Goal: Information Seeking & Learning: Find specific fact

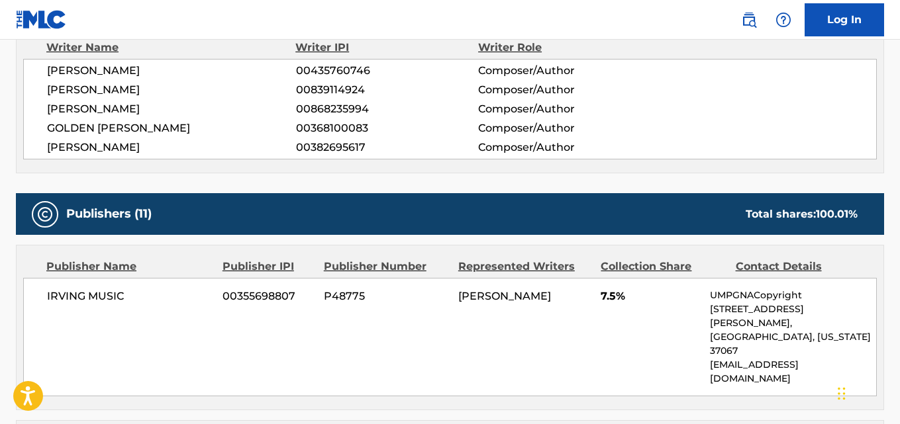
click at [285, 207] on div "Publishers (11) Total shares: 100.01 %" at bounding box center [450, 214] width 868 height 42
click at [400, 220] on div "Publishers (11) Total shares: 100.01 %" at bounding box center [450, 214] width 868 height 42
click at [403, 211] on div "Publishers (11) Total shares: 100.01 %" at bounding box center [450, 214] width 868 height 42
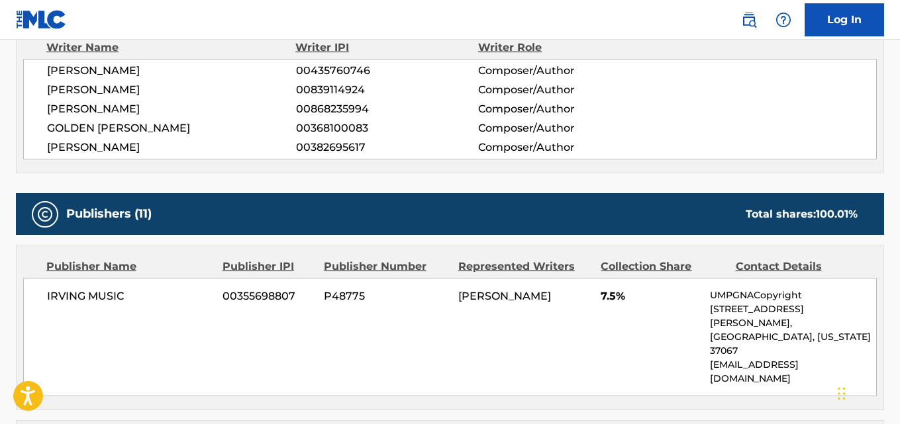
click at [403, 211] on div "Publishers (11) Total shares: 100.01 %" at bounding box center [450, 214] width 868 height 42
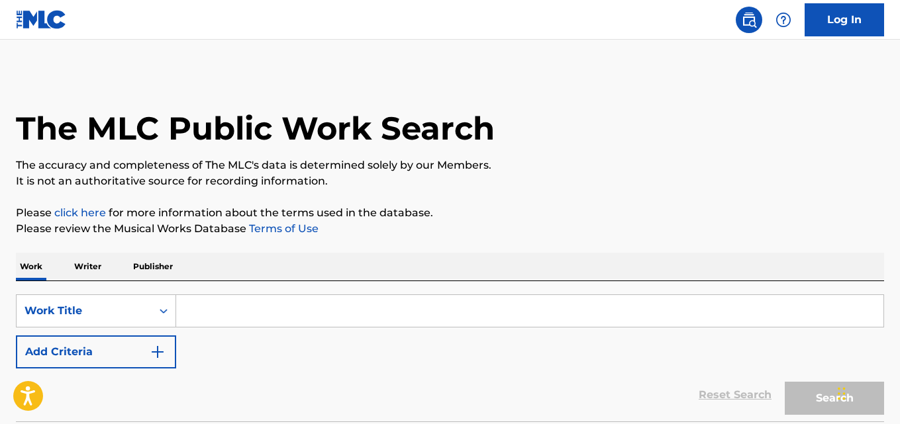
click at [265, 295] on input "Search Form" at bounding box center [529, 311] width 707 height 32
paste input "Denial Is A River"
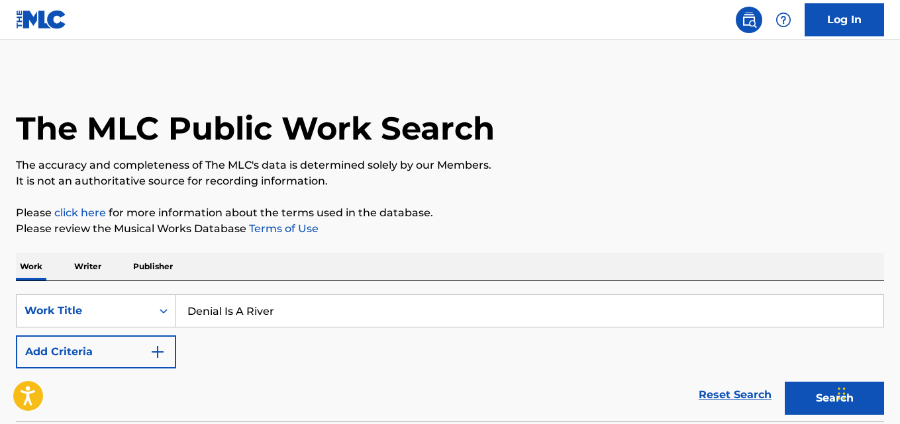
type input "Denial Is A River"
click at [246, 280] on div "Work Writer Publisher" at bounding box center [450, 267] width 868 height 28
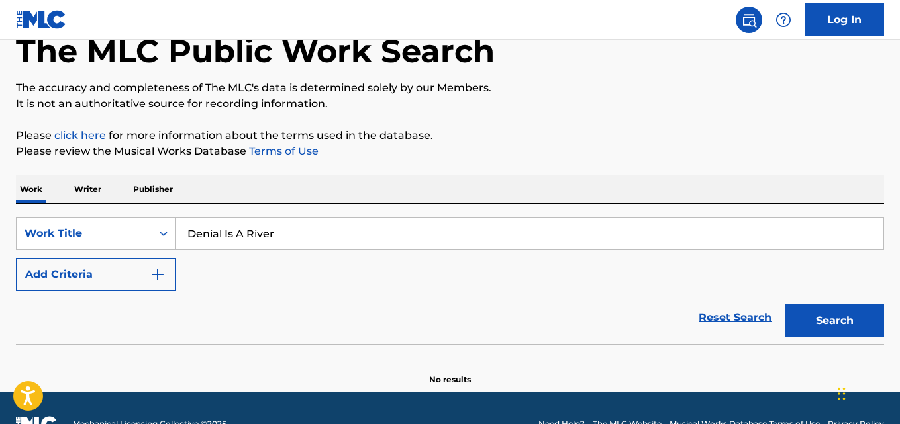
scroll to position [109, 0]
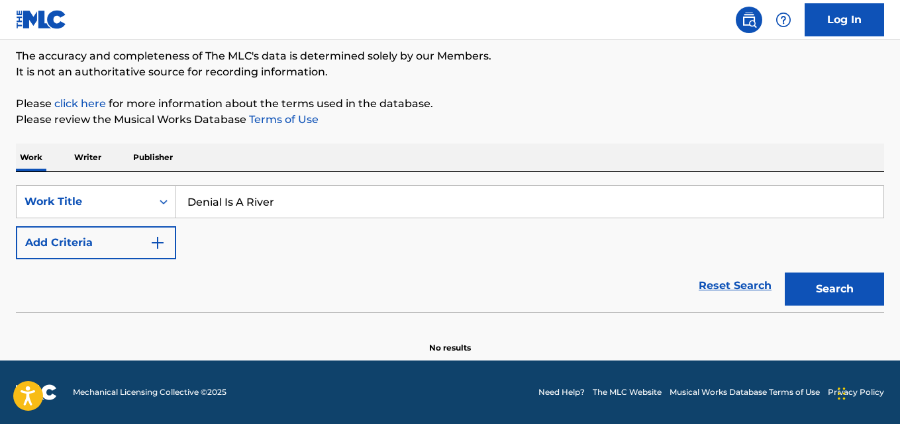
click at [122, 256] on button "Add Criteria" at bounding box center [96, 242] width 160 height 33
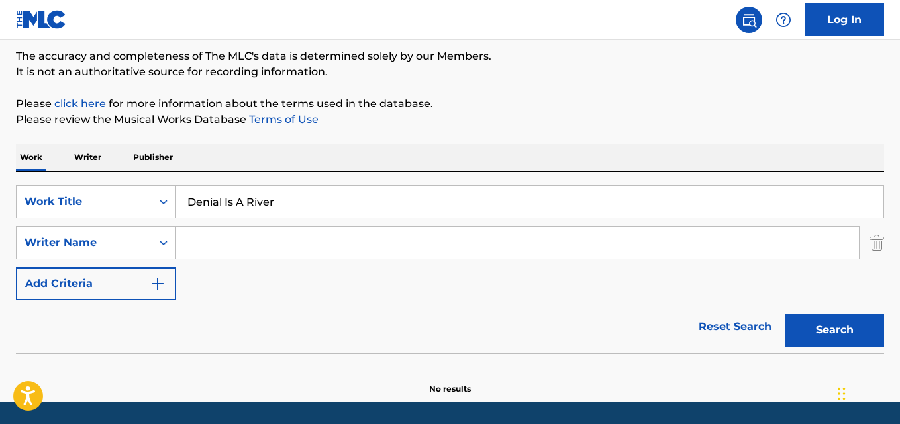
click at [243, 244] on input "Search Form" at bounding box center [517, 243] width 683 height 32
paste input "[PERSON_NAME]"
click at [785, 314] on button "Search" at bounding box center [834, 330] width 99 height 33
drag, startPoint x: 268, startPoint y: 240, endPoint x: 115, endPoint y: 259, distance: 154.2
click at [121, 262] on div "SearchWithCriteria14a66873-ea5d-4cc2-8a46-15db44a3ada7 Work Title Denial Is A R…" at bounding box center [450, 242] width 868 height 115
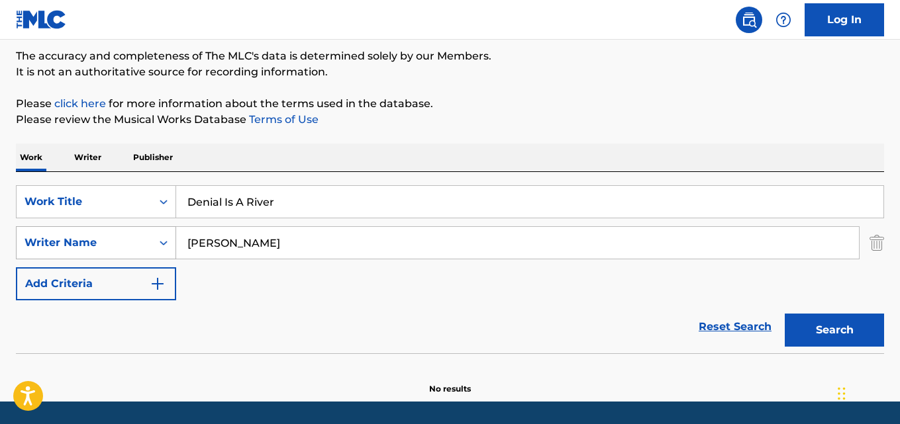
paste input "[PERSON_NAME]"
type input "[PERSON_NAME]"
click at [785, 314] on button "Search" at bounding box center [834, 330] width 99 height 33
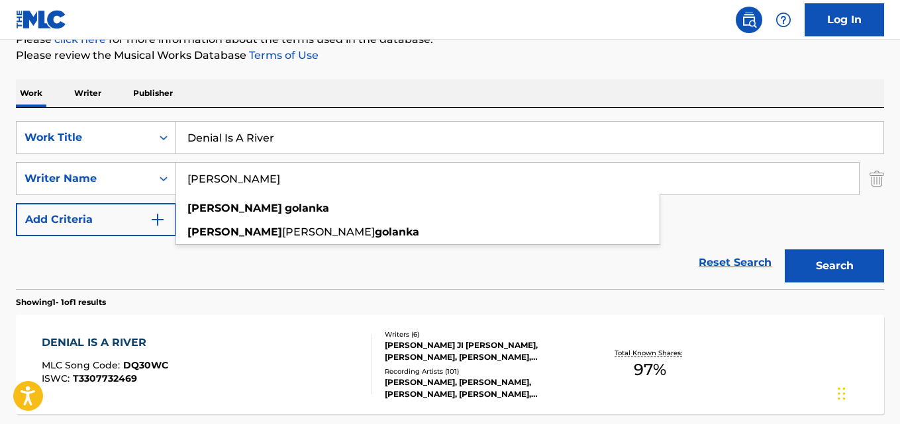
scroll to position [220, 0]
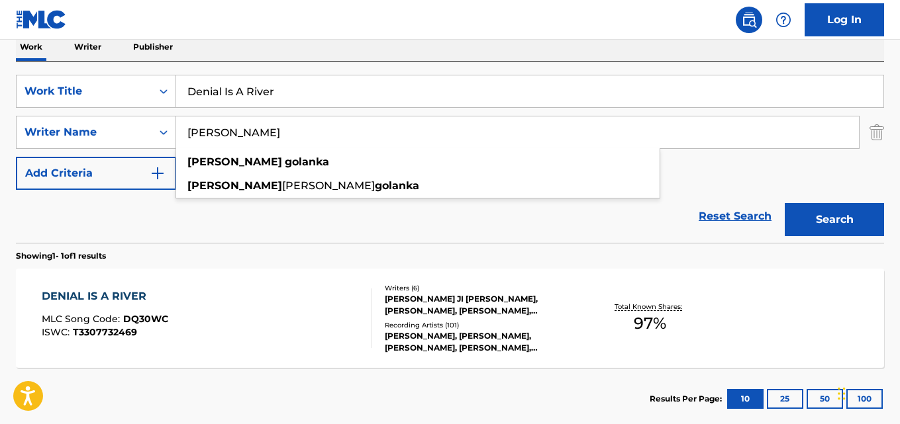
click at [137, 212] on div "Reset Search Search" at bounding box center [450, 216] width 868 height 53
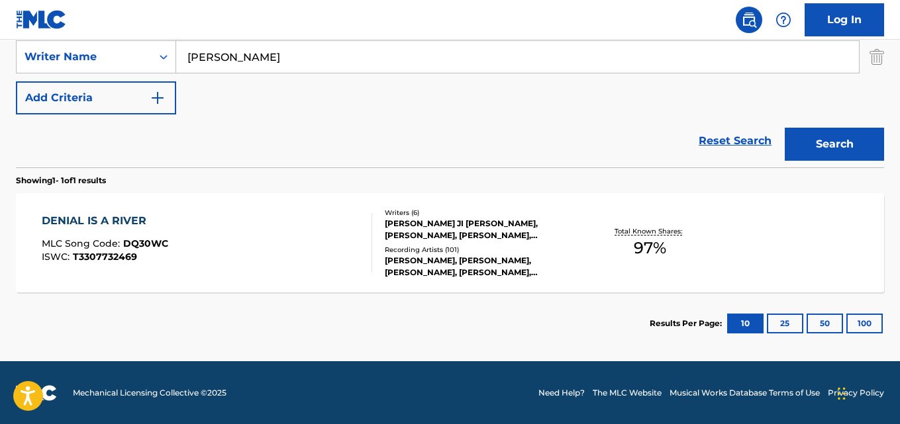
scroll to position [296, 0]
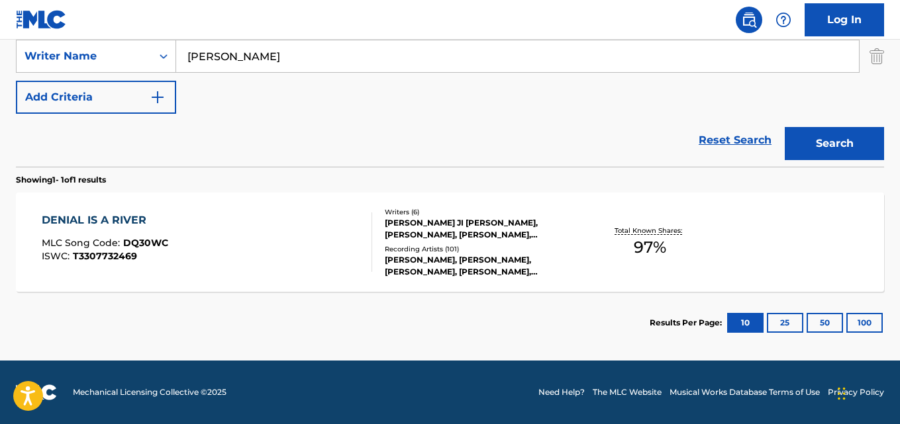
click at [399, 256] on div "[PERSON_NAME], [PERSON_NAME], [PERSON_NAME], [PERSON_NAME], [PERSON_NAME]" at bounding box center [481, 266] width 193 height 24
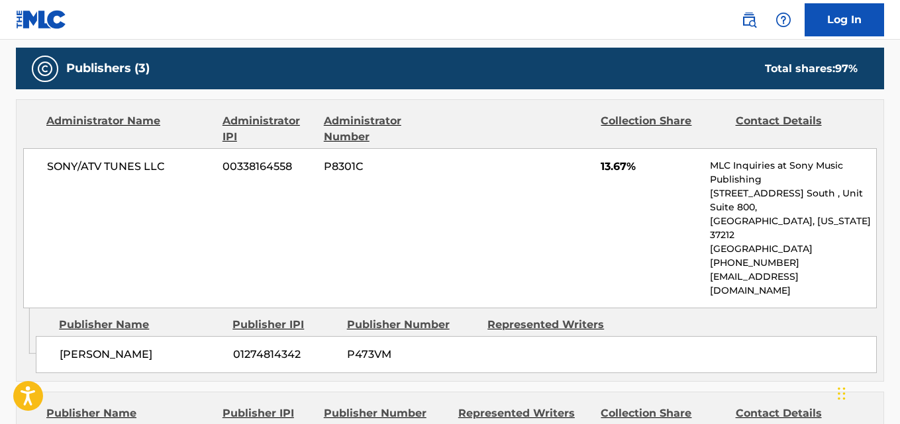
scroll to position [773, 0]
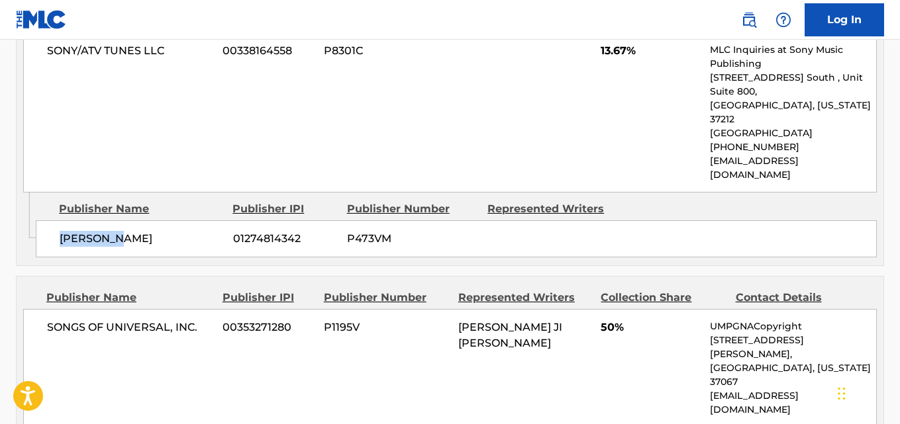
drag, startPoint x: 51, startPoint y: 213, endPoint x: 197, endPoint y: 213, distance: 146.3
click at [197, 221] on div "[PERSON_NAME] 01274814342 P473VM" at bounding box center [456, 239] width 841 height 37
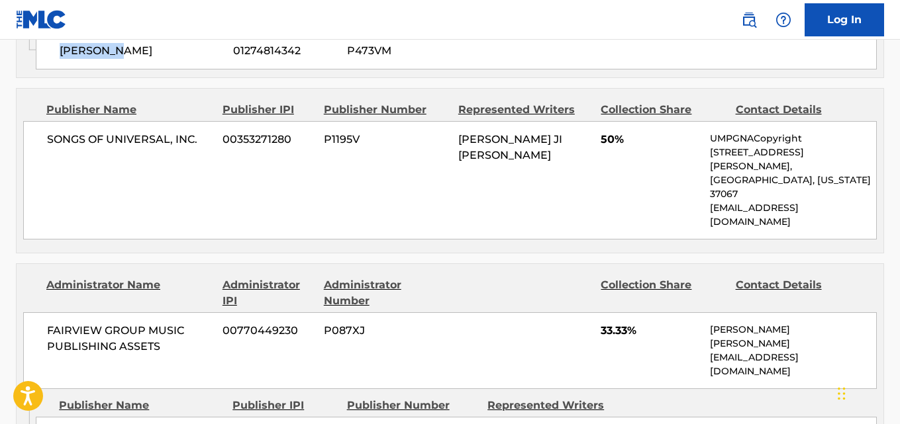
scroll to position [993, 0]
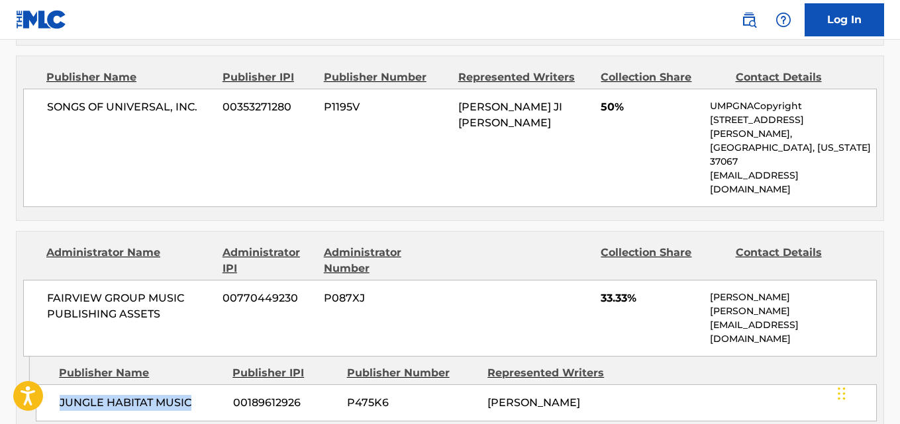
drag, startPoint x: 57, startPoint y: 315, endPoint x: 198, endPoint y: 317, distance: 141.1
click at [198, 385] on div "JUNGLE HABITAT MUSIC 00189612926 P475K6 [PERSON_NAME]" at bounding box center [456, 403] width 841 height 37
copy span "JUNGLE HABITAT MUSIC"
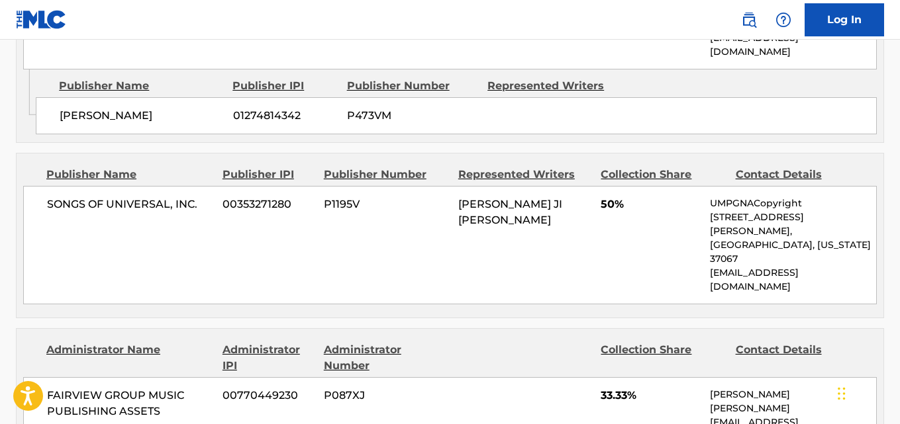
scroll to position [773, 0]
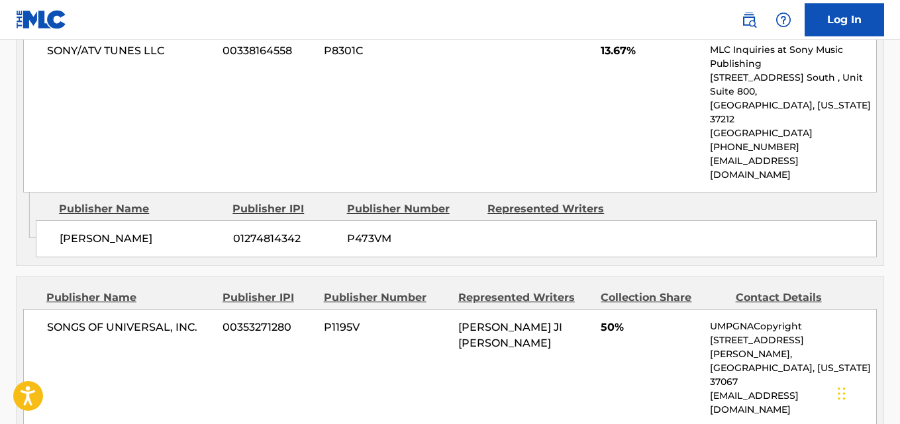
click at [353, 231] on span "P473VM" at bounding box center [412, 239] width 130 height 16
click at [438, 140] on div "SONY/ATV TUNES LLC 00338164558 P8301C 13.67% MLC Inquiries at Sony Music Publis…" at bounding box center [450, 112] width 854 height 160
click at [438, 126] on div "SONY/ATV TUNES LLC 00338164558 P8301C 13.67% MLC Inquiries at Sony Music Publis…" at bounding box center [450, 112] width 854 height 160
click at [438, 123] on div "SONY/ATV TUNES LLC 00338164558 P8301C 13.67% MLC Inquiries at Sony Music Publis…" at bounding box center [450, 112] width 854 height 160
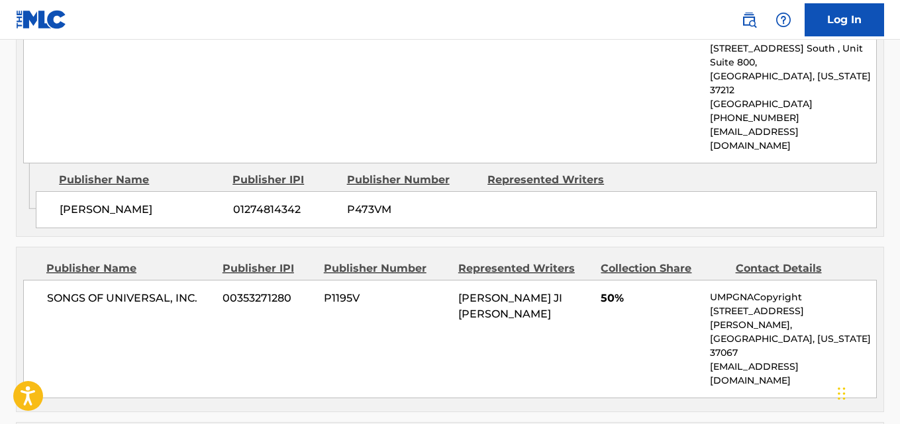
scroll to position [799, 0]
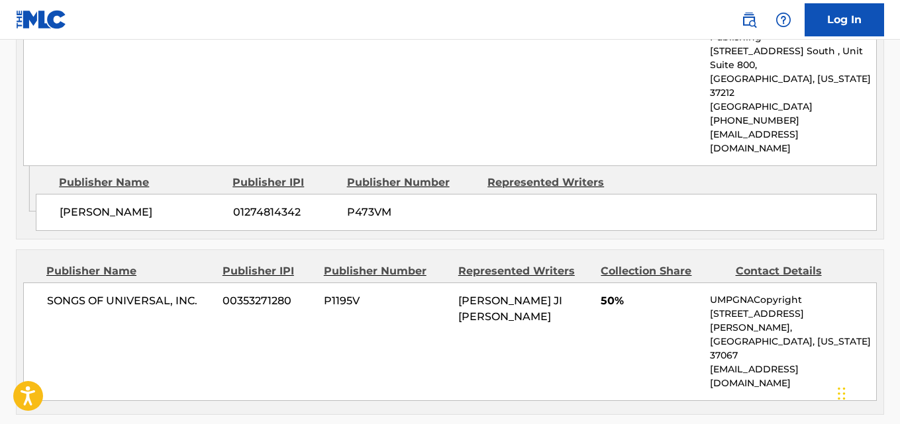
click at [457, 125] on div "SONY/ATV TUNES LLC 00338164558 P8301C 13.67% MLC Inquiries at Sony Music Publis…" at bounding box center [450, 86] width 854 height 160
drag, startPoint x: 457, startPoint y: 124, endPoint x: 452, endPoint y: 105, distance: 19.9
click at [456, 124] on div "SONY/ATV TUNES LLC 00338164558 P8301C 13.67% MLC Inquiries at Sony Music Publis…" at bounding box center [450, 86] width 854 height 160
click at [450, 101] on div "SONY/ATV TUNES LLC 00338164558 P8301C 13.67% MLC Inquiries at Sony Music Publis…" at bounding box center [450, 86] width 854 height 160
click at [450, 100] on div "SONY/ATV TUNES LLC 00338164558 P8301C 13.67% MLC Inquiries at Sony Music Publis…" at bounding box center [450, 86] width 854 height 160
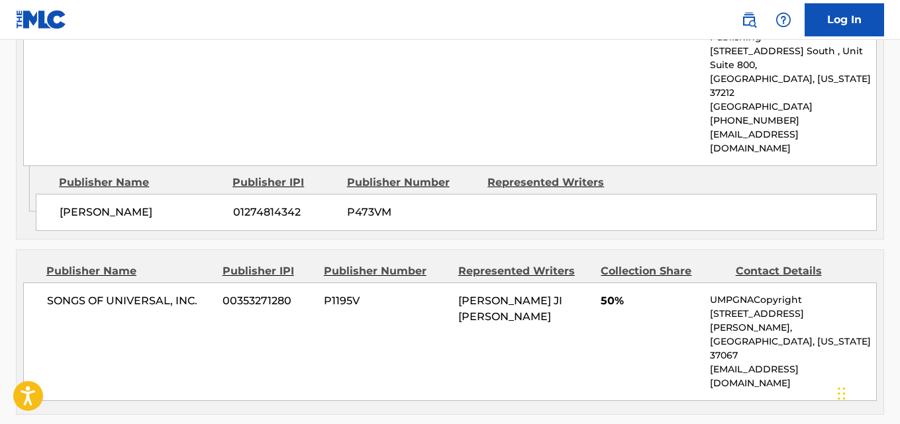
click at [450, 100] on div "SONY/ATV TUNES LLC 00338164558 P8301C 13.67% MLC Inquiries at Sony Music Publis…" at bounding box center [450, 86] width 854 height 160
click at [450, 99] on div "SONY/ATV TUNES LLC 00338164558 P8301C 13.67% MLC Inquiries at Sony Music Publis…" at bounding box center [450, 86] width 854 height 160
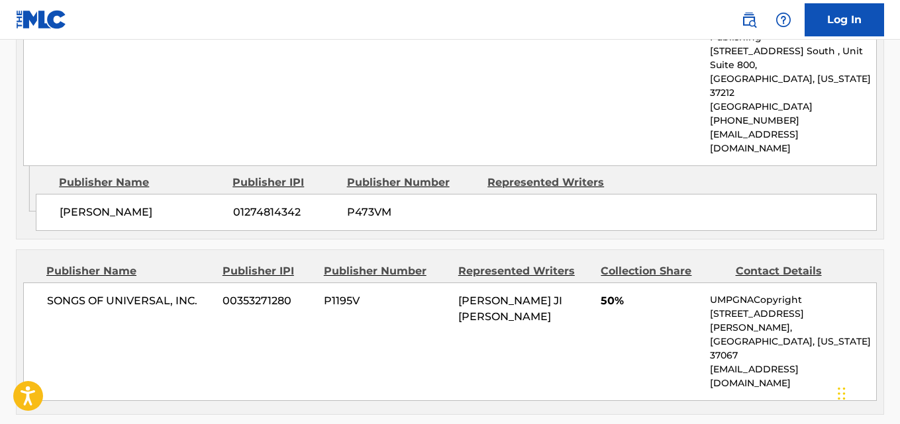
click at [450, 99] on div "SONY/ATV TUNES LLC 00338164558 P8301C 13.67% MLC Inquiries at Sony Music Publis…" at bounding box center [450, 86] width 854 height 160
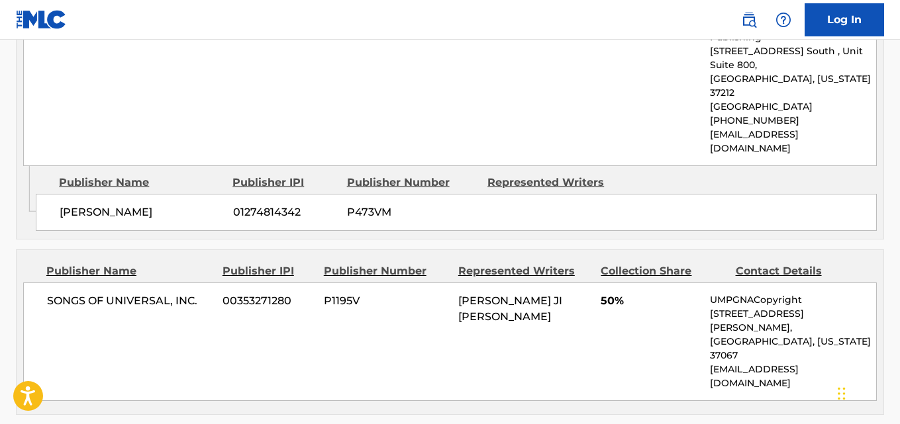
click at [450, 99] on div "SONY/ATV TUNES LLC 00338164558 P8301C 13.67% MLC Inquiries at Sony Music Publis…" at bounding box center [450, 86] width 854 height 160
click at [466, 116] on div "SONY/ATV TUNES LLC 00338164558 P8301C 13.67% MLC Inquiries at Sony Music Publis…" at bounding box center [450, 86] width 854 height 160
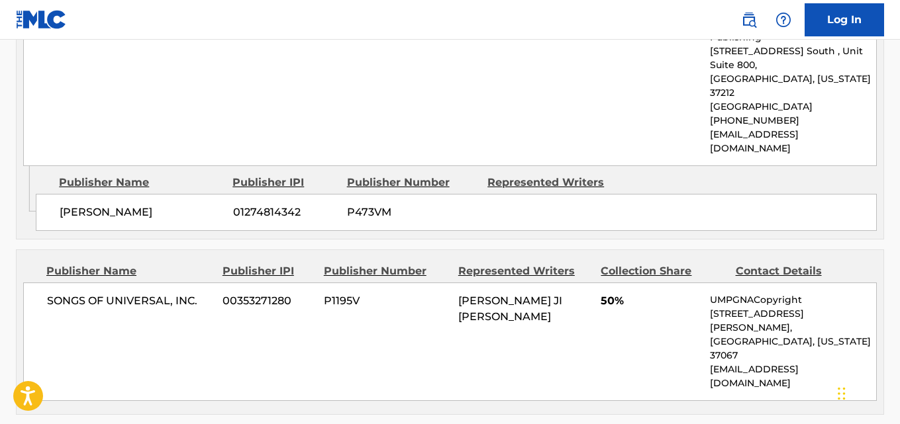
click at [466, 113] on div "SONY/ATV TUNES LLC 00338164558 P8301C 13.67% MLC Inquiries at Sony Music Publis…" at bounding box center [450, 86] width 854 height 160
click at [469, 105] on div "SONY/ATV TUNES LLC 00338164558 P8301C 13.67% MLC Inquiries at Sony Music Publis…" at bounding box center [450, 86] width 854 height 160
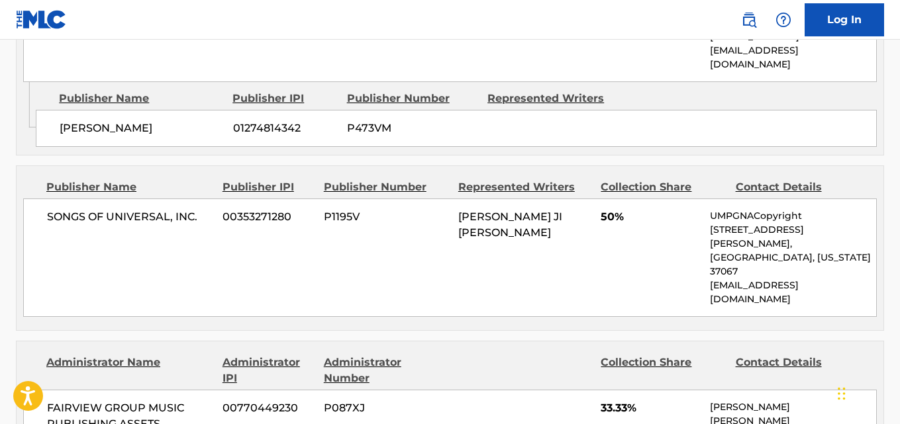
scroll to position [879, 0]
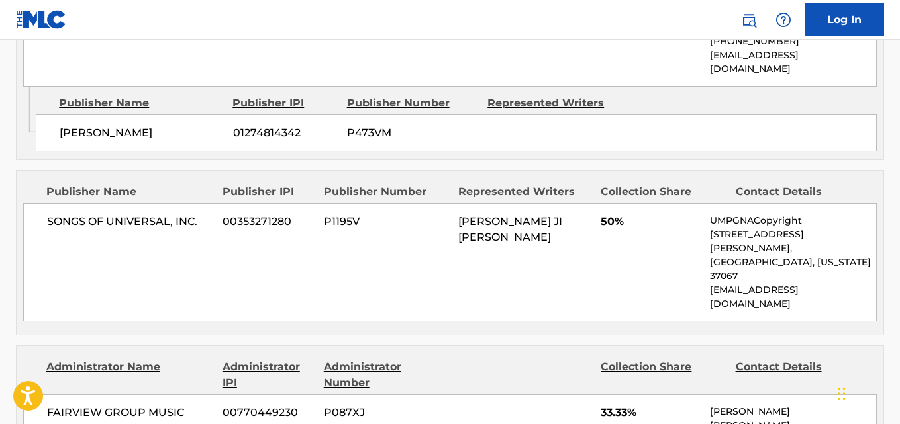
click at [534, 220] on div "SONGS OF UNIVERSAL, INC. 00353271280 P1195V [PERSON_NAME] JI [PERSON_NAME] 50% …" at bounding box center [450, 262] width 854 height 119
click at [534, 232] on div "SONGS OF UNIVERSAL, INC. 00353271280 P1195V [PERSON_NAME] JI [PERSON_NAME] 50% …" at bounding box center [450, 262] width 854 height 119
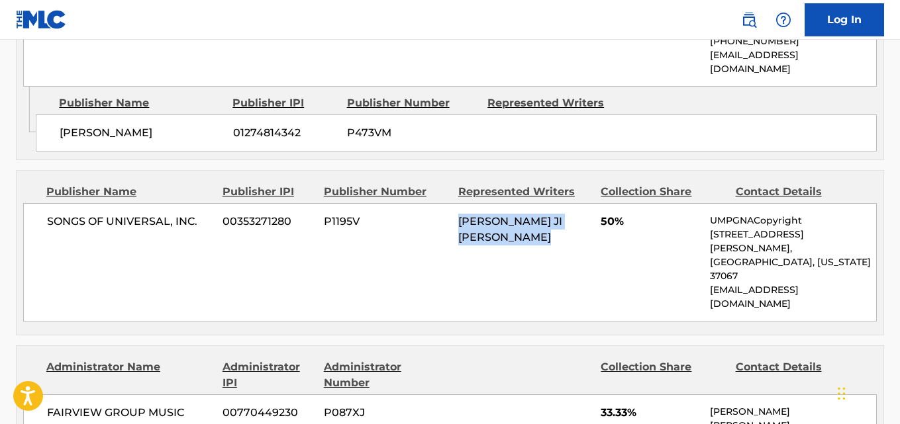
click at [539, 230] on div "SONGS OF UNIVERSAL, INC. 00353271280 P1195V [PERSON_NAME] JI [PERSON_NAME] 50% …" at bounding box center [450, 262] width 854 height 119
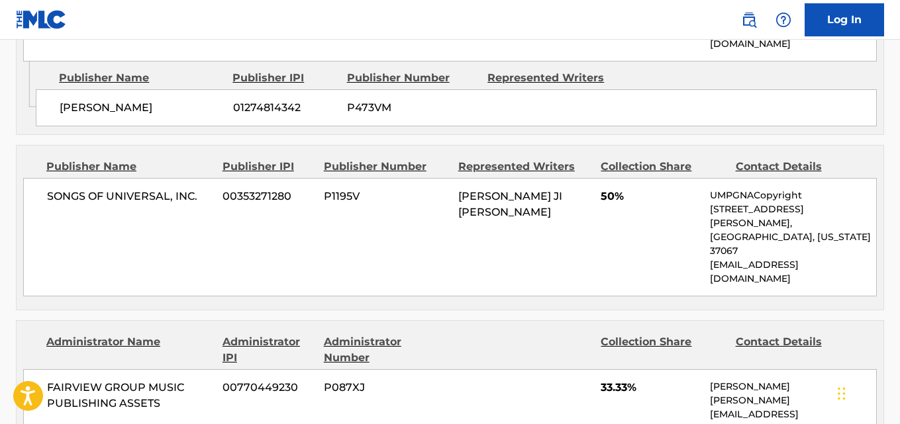
scroll to position [905, 0]
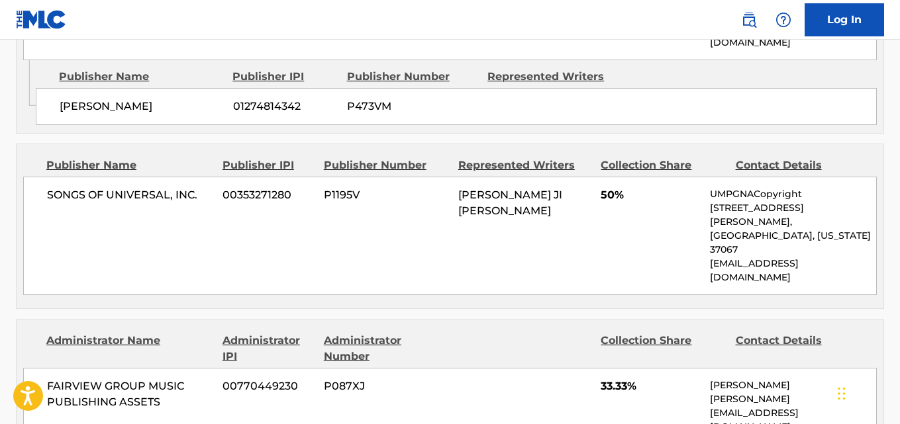
click at [539, 230] on div "Publisher Name Publisher IPI Publisher Number Represented Writers Collection Sh…" at bounding box center [450, 226] width 867 height 164
click at [465, 320] on div "Administrator Name Administrator IPI Administrator Number Collection Share Cont…" at bounding box center [450, 382] width 867 height 125
click at [473, 320] on div "Administrator Name Administrator IPI Administrator Number Collection Share Cont…" at bounding box center [450, 382] width 867 height 125
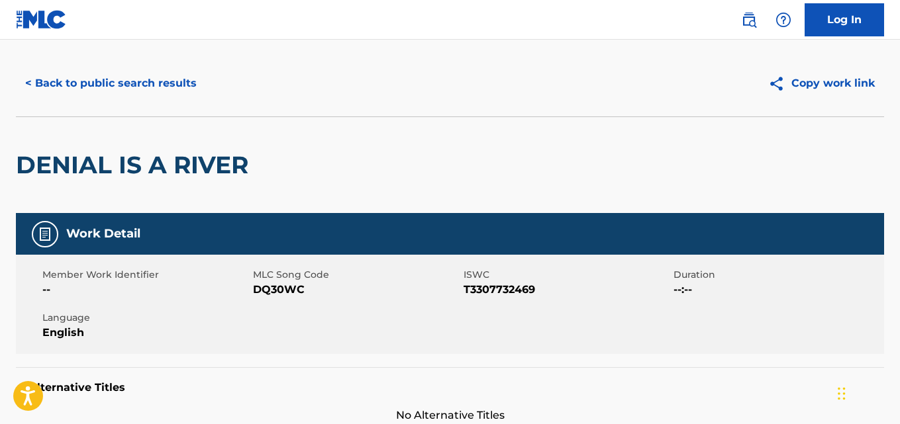
scroll to position [0, 0]
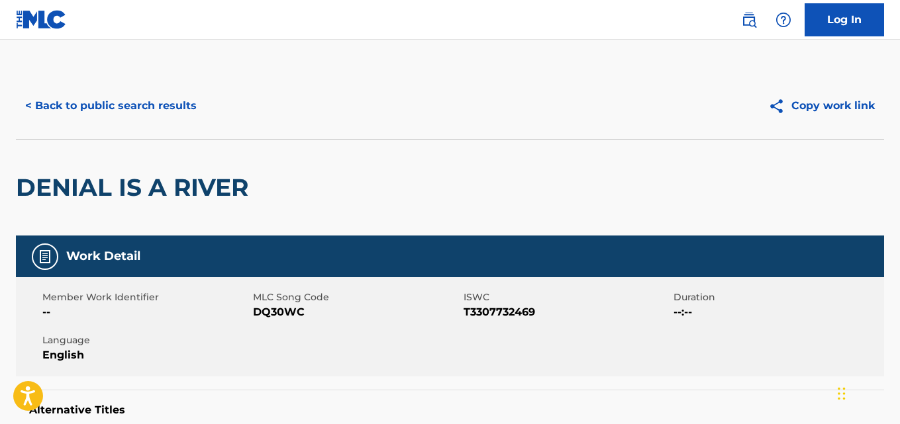
click at [173, 97] on button "< Back to public search results" at bounding box center [111, 105] width 190 height 33
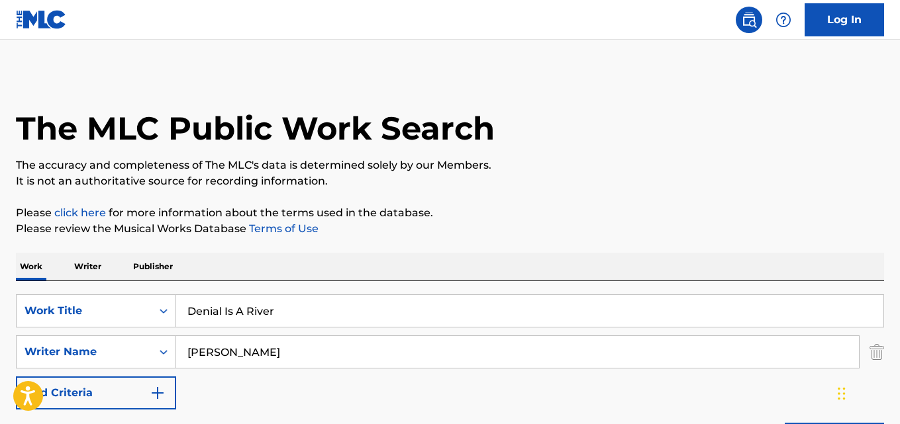
scroll to position [221, 0]
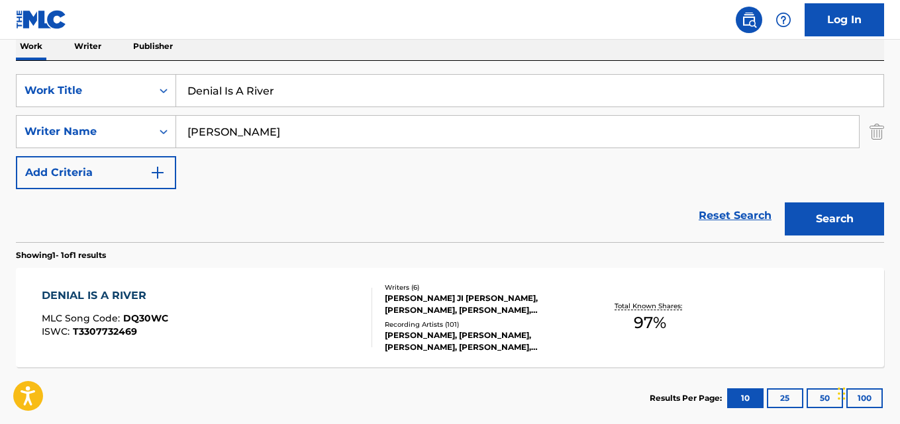
click at [352, 217] on div "Reset Search Search" at bounding box center [450, 215] width 868 height 53
click at [730, 218] on link "Reset Search" at bounding box center [735, 215] width 86 height 29
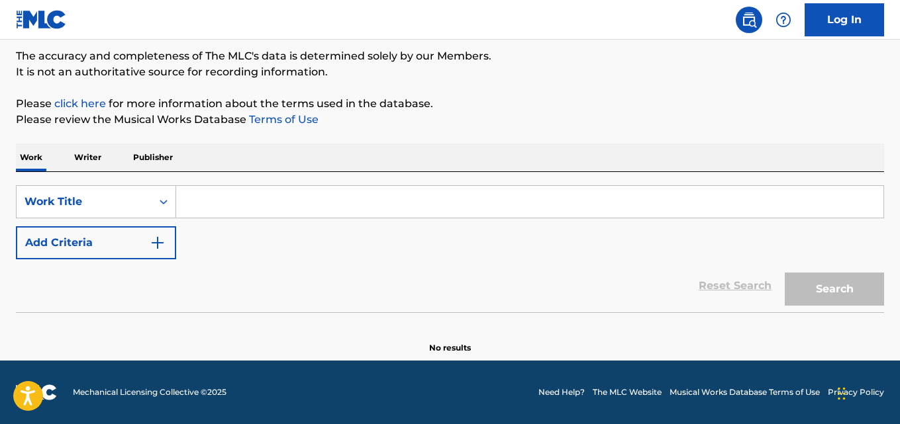
click at [354, 199] on input "Search Form" at bounding box center [529, 202] width 707 height 32
paste input "Denial Is A River"
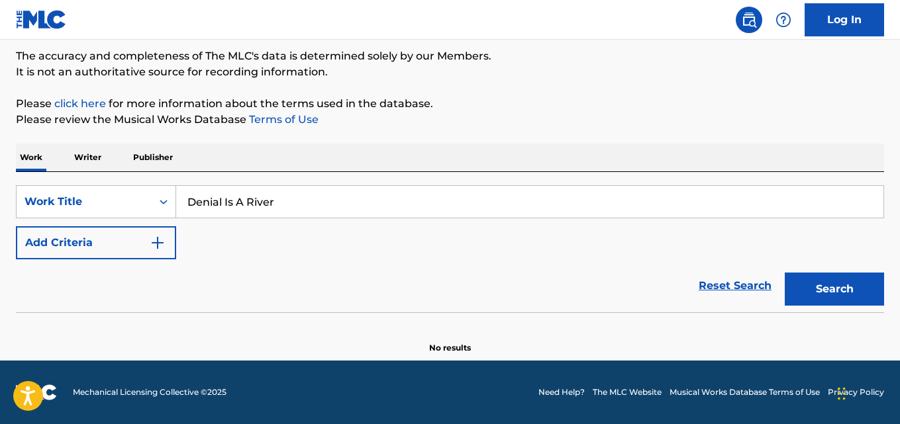
type input "Denial Is A River"
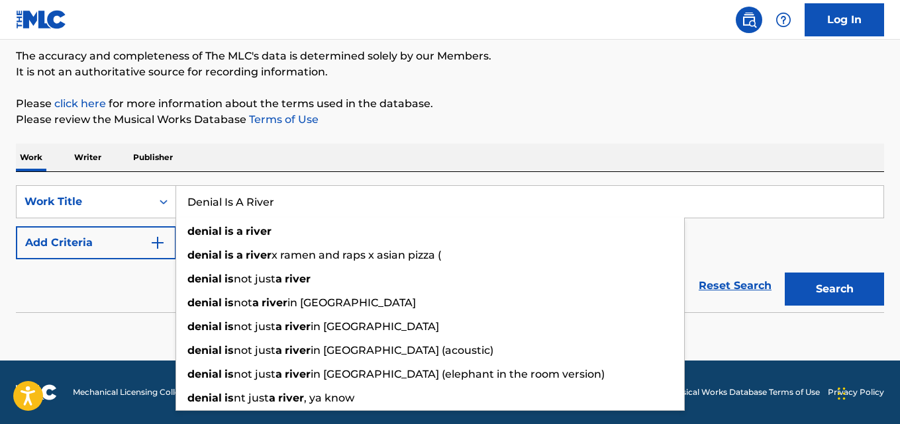
click at [485, 81] on div "The MLC Public Work Search The accuracy and completeness of The MLC's data is d…" at bounding box center [450, 159] width 900 height 391
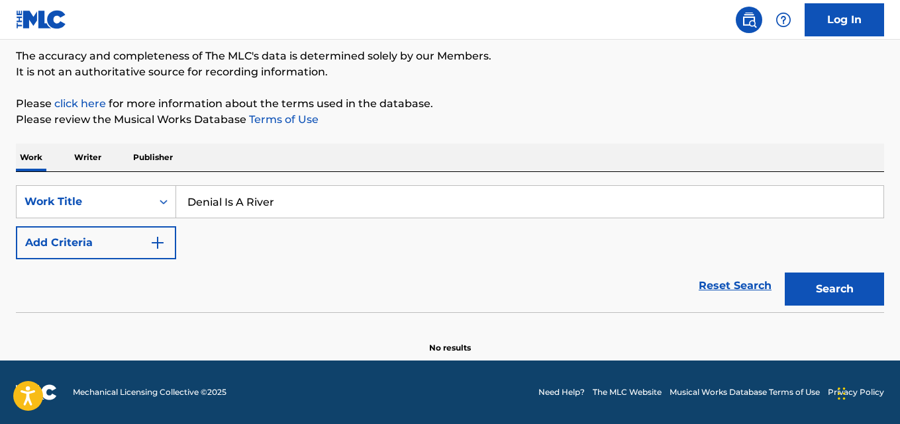
click at [132, 240] on button "Add Criteria" at bounding box center [96, 242] width 160 height 33
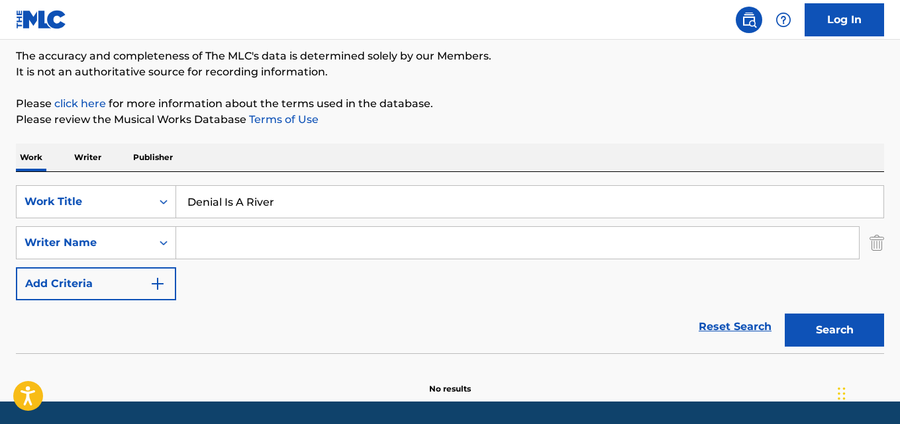
click at [215, 238] on input "Search Form" at bounding box center [517, 243] width 683 height 32
paste input "[PERSON_NAME]"
type input "[PERSON_NAME]"
click at [785, 314] on button "Search" at bounding box center [834, 330] width 99 height 33
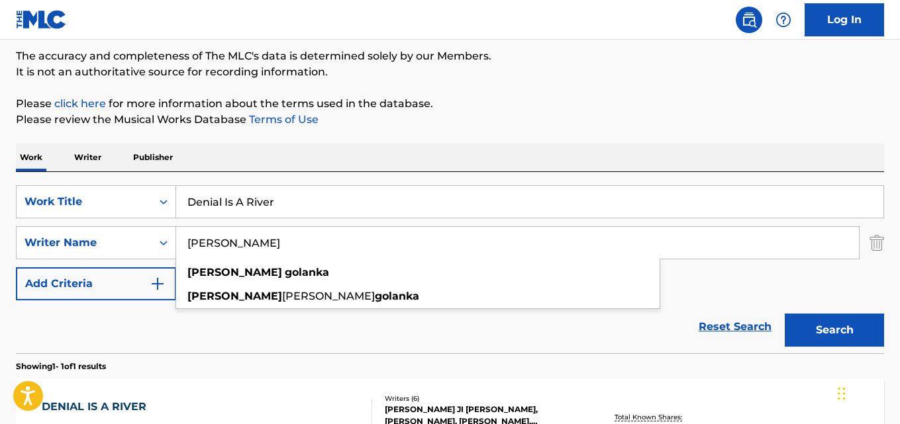
click at [401, 156] on div "Work Writer Publisher" at bounding box center [450, 158] width 868 height 28
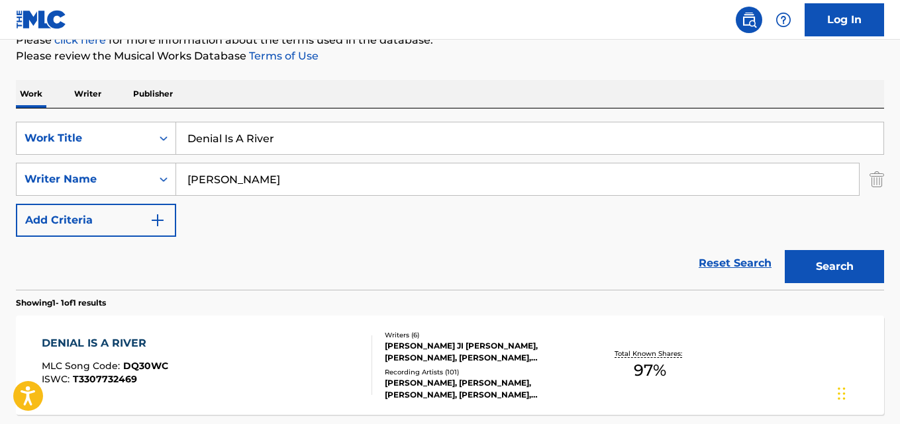
scroll to position [220, 0]
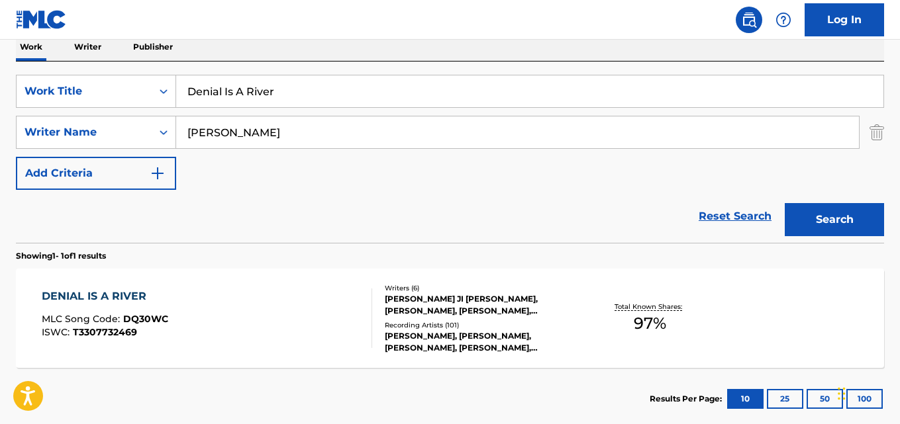
click at [423, 302] on div "[PERSON_NAME] JI [PERSON_NAME], [PERSON_NAME], [PERSON_NAME], [PERSON_NAME], [P…" at bounding box center [481, 305] width 193 height 24
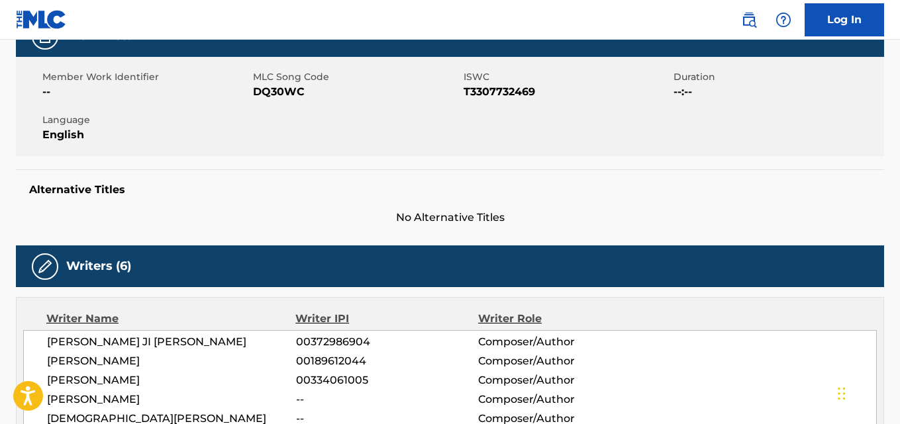
scroll to position [446, 0]
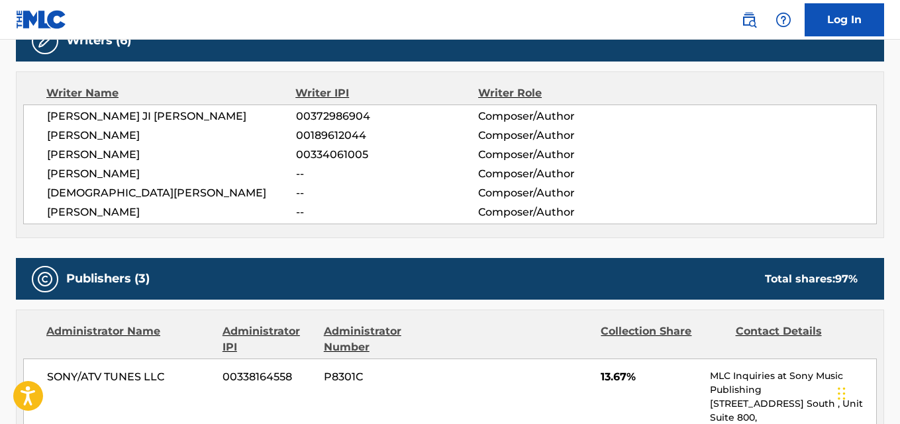
click at [156, 125] on div "[PERSON_NAME] JI [PERSON_NAME] 00372986904 Composer/Author [PERSON_NAME] 001896…" at bounding box center [450, 165] width 854 height 120
copy span "[PERSON_NAME]"
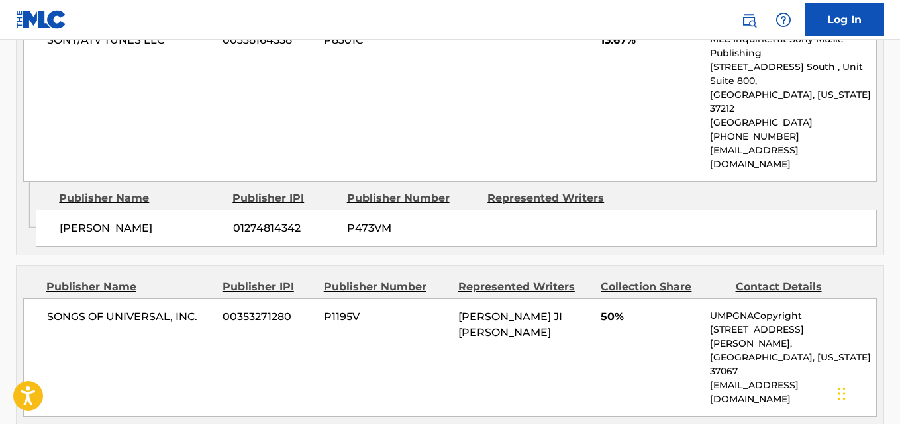
scroll to position [428, 0]
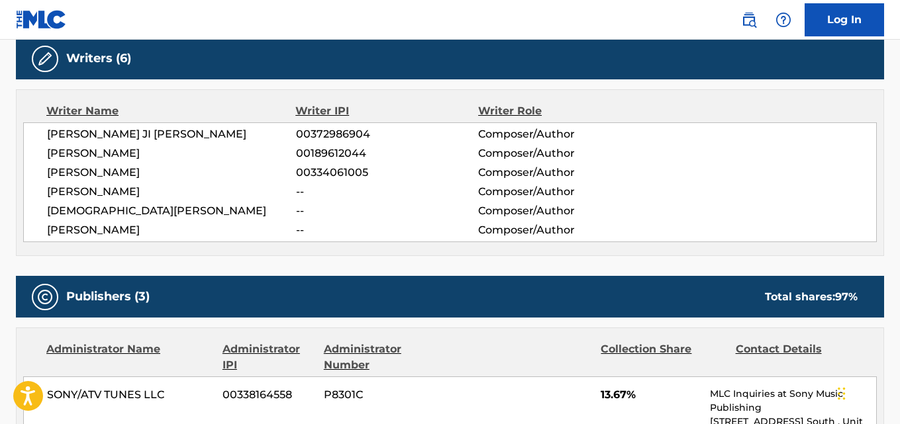
click at [399, 125] on div "[PERSON_NAME] JI [PERSON_NAME] 00372986904 Composer/Author [PERSON_NAME] 001896…" at bounding box center [450, 183] width 854 height 120
drag, startPoint x: 403, startPoint y: 293, endPoint x: 401, endPoint y: 278, distance: 14.8
click at [403, 289] on div "Publishers (3) Total shares: 97 %" at bounding box center [450, 297] width 868 height 42
click at [401, 278] on div "Publishers (3) Total shares: 97 %" at bounding box center [450, 297] width 868 height 42
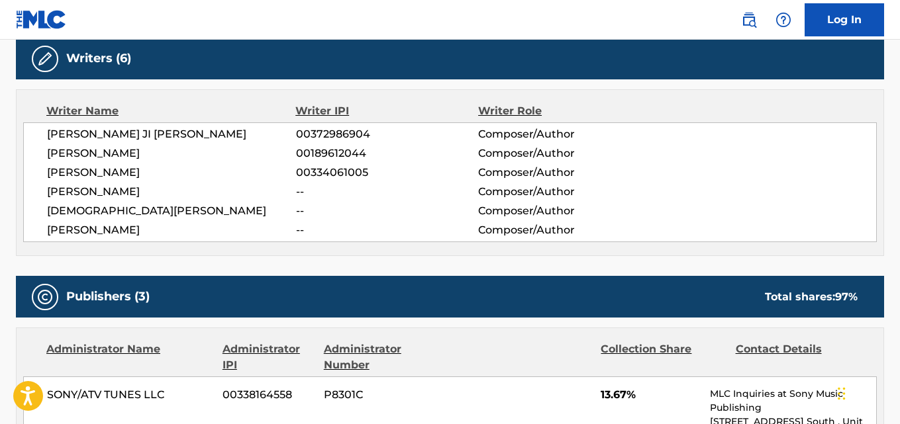
click at [694, 122] on div "Writer Name Writer IPI Writer Role [PERSON_NAME] JI [PERSON_NAME] 00372986904 C…" at bounding box center [450, 172] width 868 height 167
click at [693, 122] on div "Writer Name Writer IPI Writer Role [PERSON_NAME] JI [PERSON_NAME] 00372986904 C…" at bounding box center [450, 172] width 868 height 167
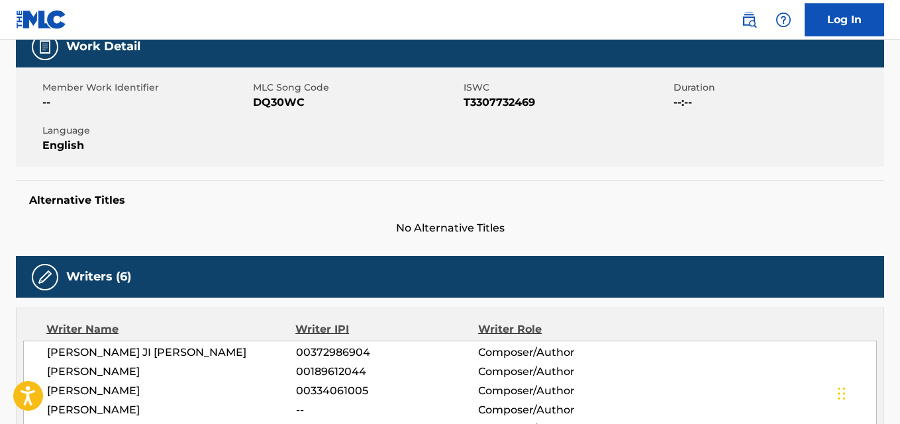
scroll to position [0, 0]
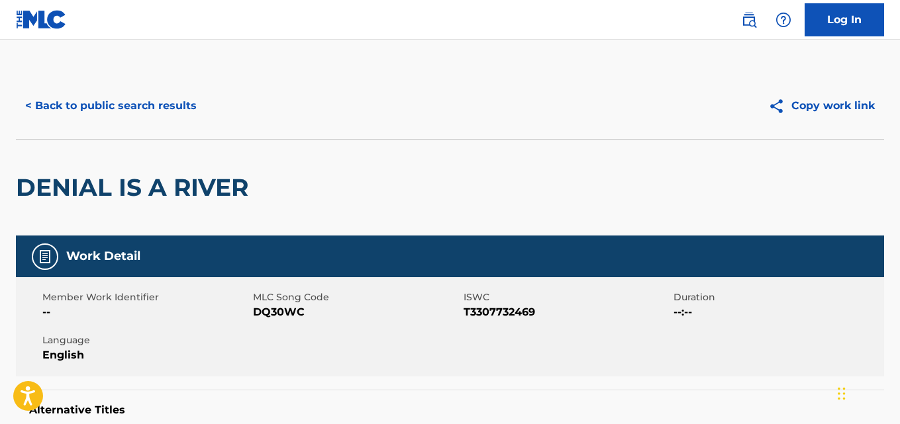
click at [187, 112] on button "< Back to public search results" at bounding box center [111, 105] width 190 height 33
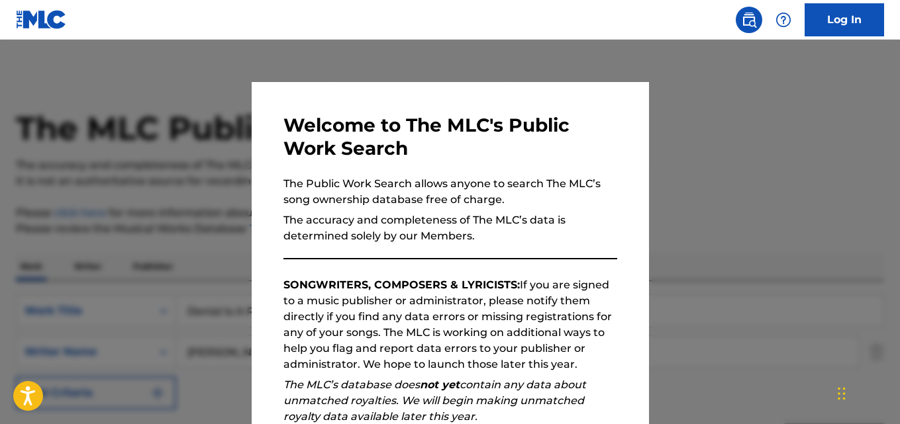
scroll to position [220, 0]
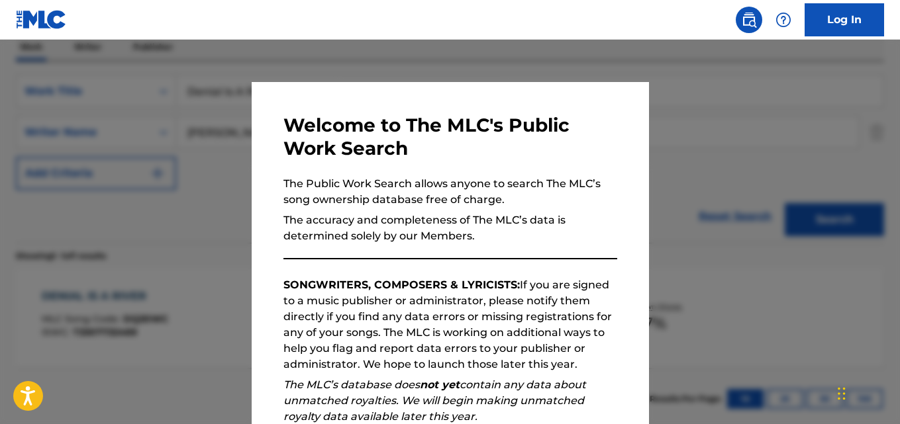
click at [682, 202] on div at bounding box center [450, 252] width 900 height 424
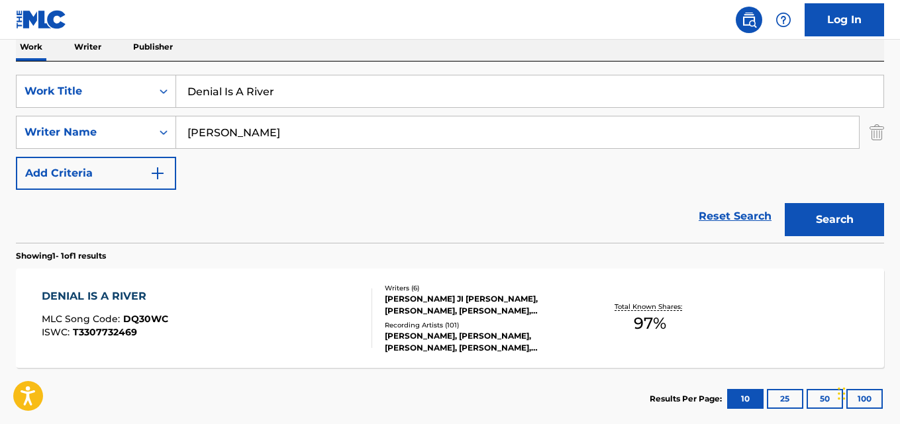
click at [730, 223] on link "Reset Search" at bounding box center [735, 216] width 86 height 29
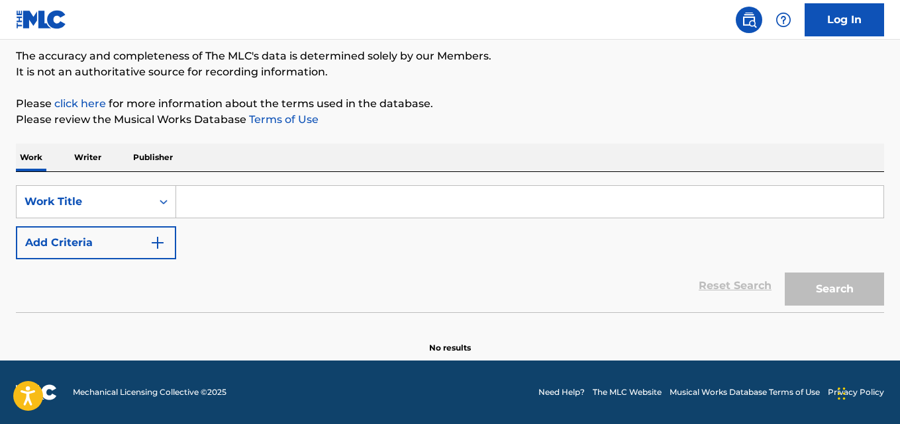
click at [344, 198] on input "Search Form" at bounding box center [529, 202] width 707 height 32
paste input "Victory Lap"
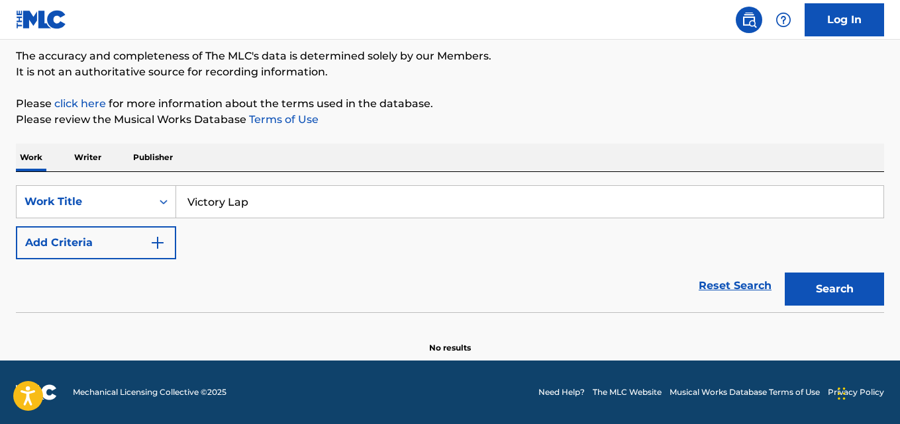
type input "Victory Lap"
click at [138, 242] on button "Add Criteria" at bounding box center [96, 242] width 160 height 33
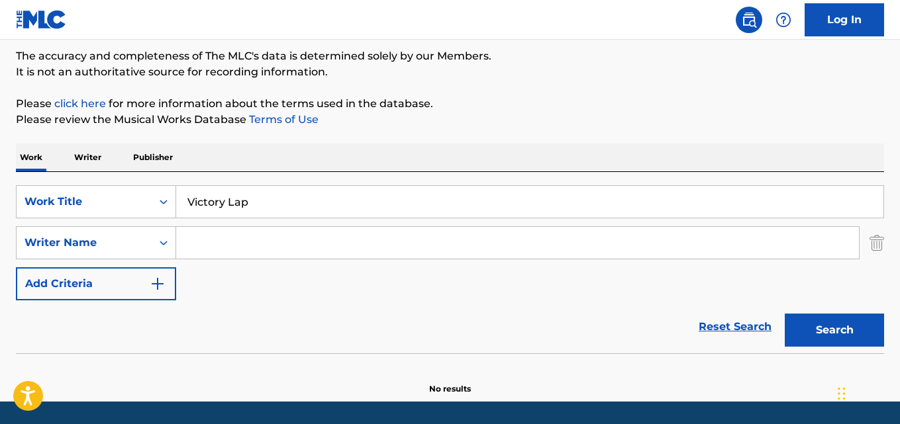
click at [263, 228] on input "Search Form" at bounding box center [517, 243] width 683 height 32
paste input "DRIFTMANE"
click at [785, 314] on button "Search" at bounding box center [834, 330] width 99 height 33
drag, startPoint x: 231, startPoint y: 246, endPoint x: 136, endPoint y: 255, distance: 95.1
click at [136, 255] on div "SearchWithCriteria9eed37d5-9722-42df-93dc-1b45b3e59c36 Writer Name DRIFTMANE" at bounding box center [450, 242] width 868 height 33
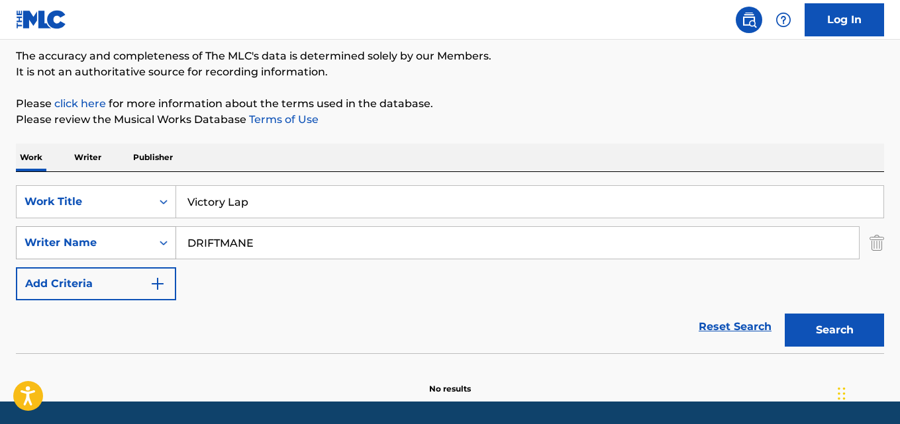
paste input "[PERSON_NAME]"
click at [785, 314] on button "Search" at bounding box center [834, 330] width 99 height 33
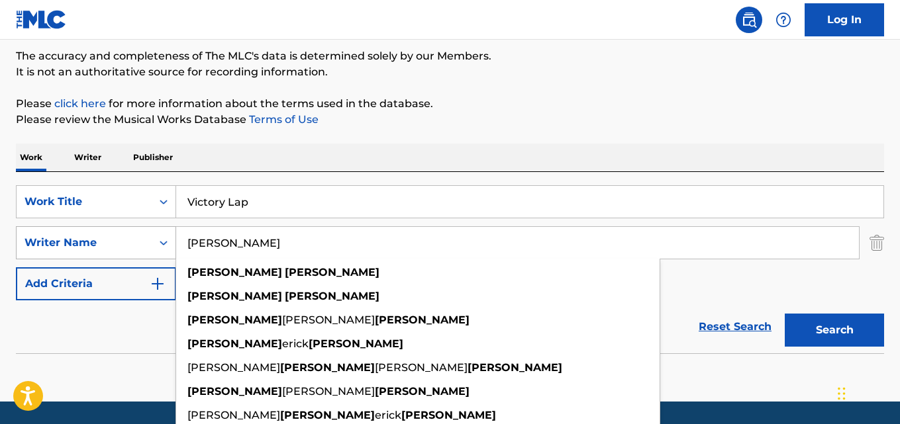
drag, startPoint x: 207, startPoint y: 241, endPoint x: 148, endPoint y: 241, distance: 58.9
click at [148, 241] on div "SearchWithCriteria9eed37d5-9722-42df-93dc-1b45b3e59c36 Writer Name [PERSON_NAME…" at bounding box center [450, 242] width 868 height 33
paste input "[PERSON_NAME]"
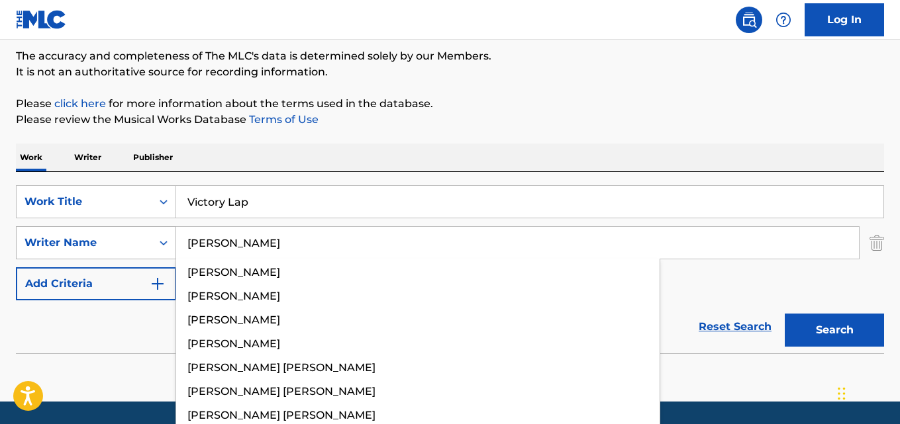
type input "[PERSON_NAME]"
click at [785, 314] on button "Search" at bounding box center [834, 330] width 99 height 33
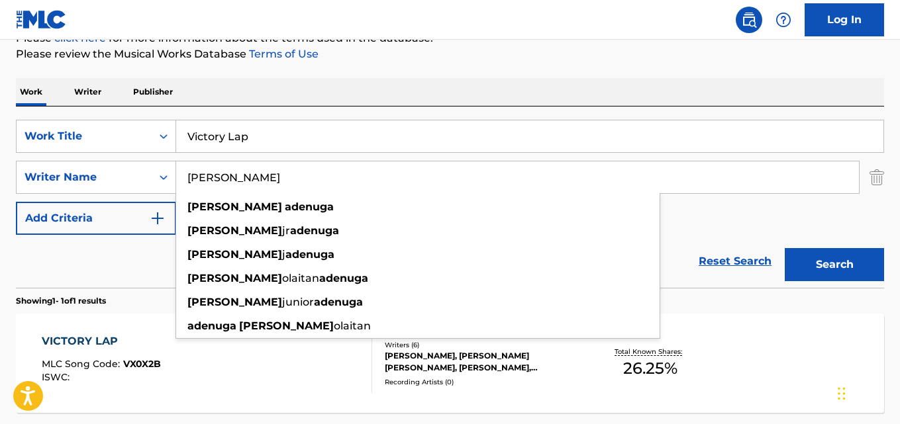
scroll to position [220, 0]
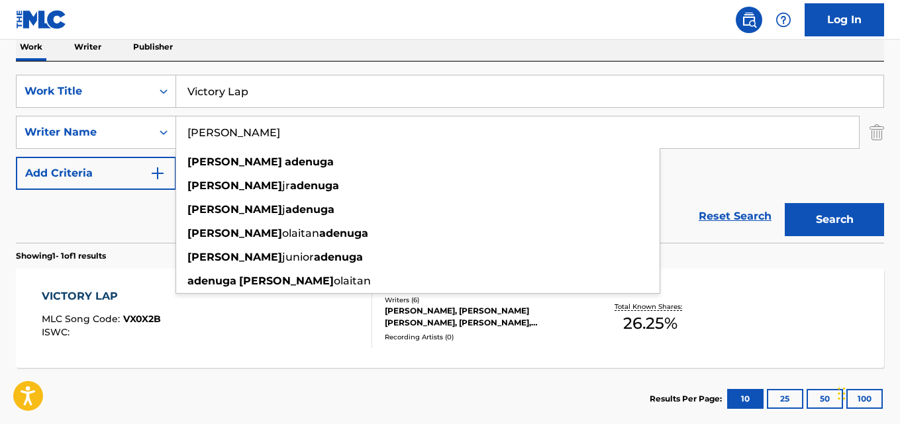
click at [77, 299] on div "VICTORY LAP" at bounding box center [101, 297] width 119 height 16
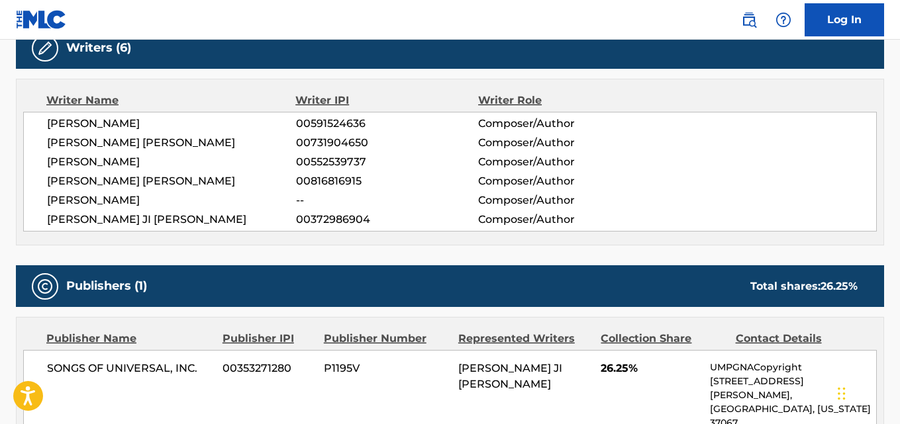
scroll to position [552, 0]
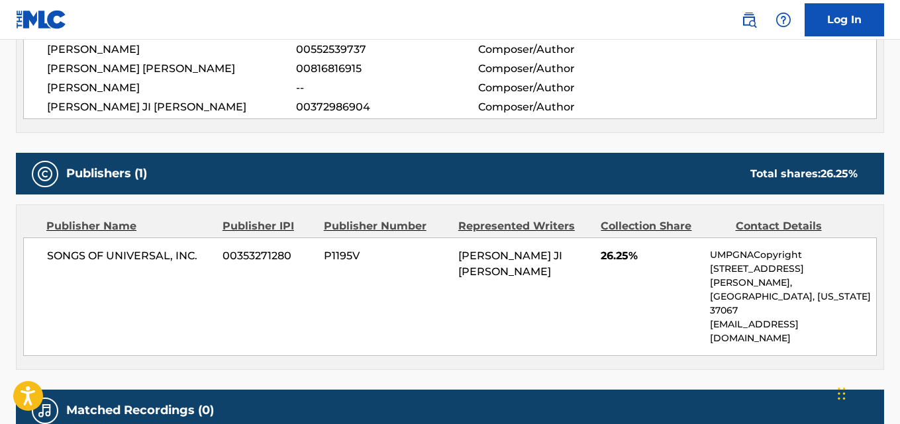
click at [172, 102] on span "[PERSON_NAME] JI [PERSON_NAME]" at bounding box center [171, 107] width 249 height 16
copy span "[PERSON_NAME]"
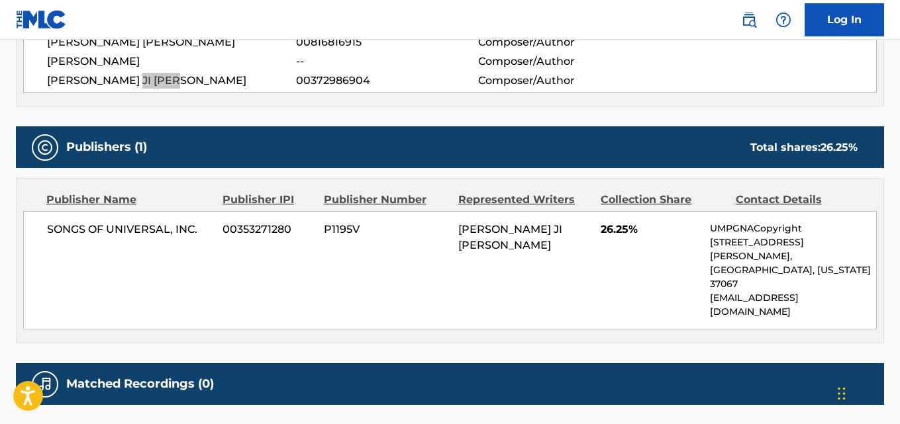
scroll to position [532, 0]
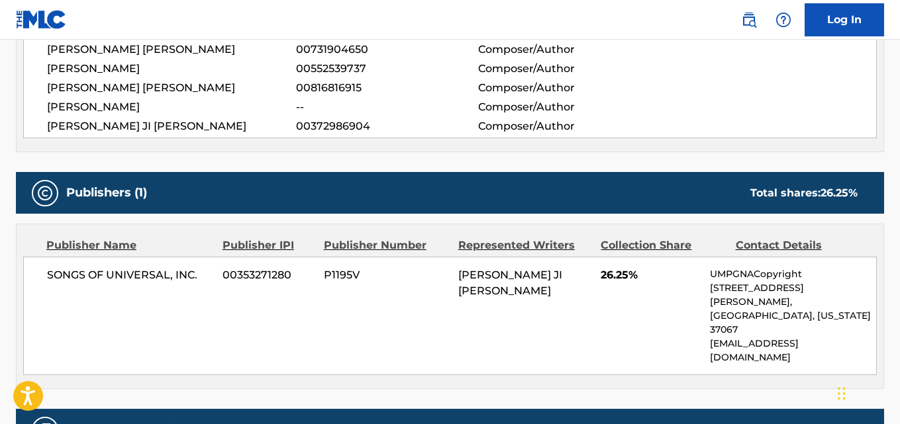
click at [624, 279] on span "26.25%" at bounding box center [650, 276] width 99 height 16
copy span "26.25"
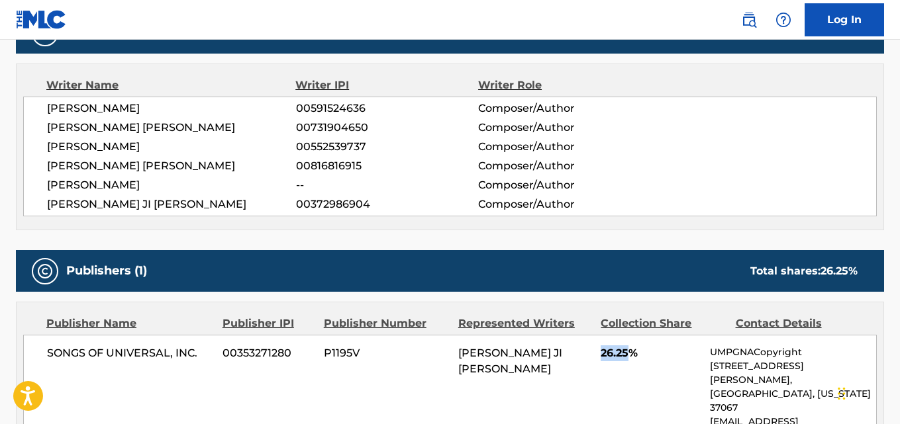
scroll to position [422, 0]
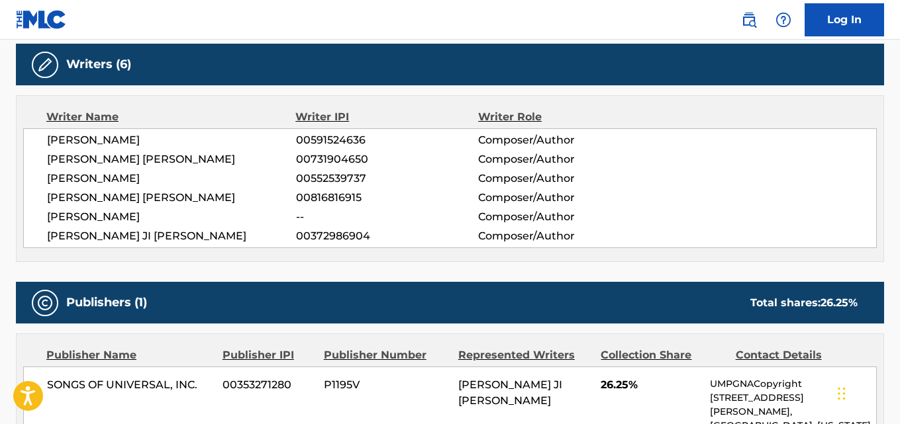
click at [374, 223] on span "--" at bounding box center [387, 217] width 182 height 16
click at [419, 225] on div "[PERSON_NAME] 00591524636 Composer/Author [PERSON_NAME] [PERSON_NAME] 007319046…" at bounding box center [450, 188] width 854 height 120
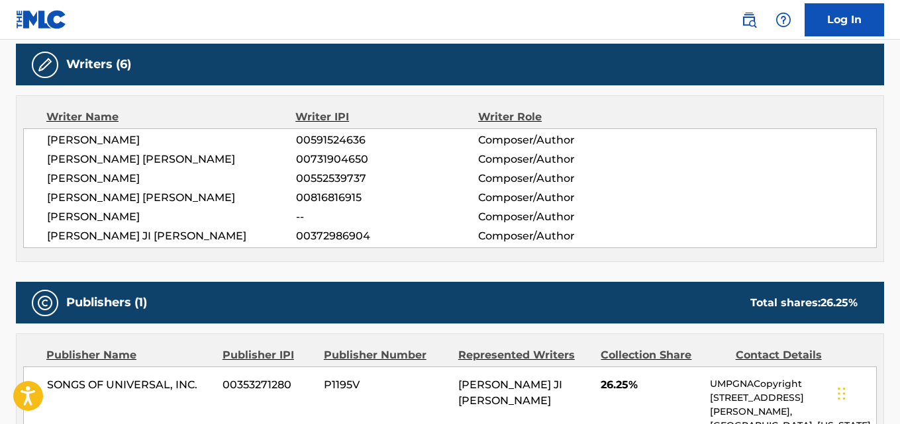
click at [431, 295] on div "Publishers (1) Total shares: 26.25 %" at bounding box center [450, 303] width 868 height 42
click at [431, 290] on div "Publishers (1) Total shares: 26.25 %" at bounding box center [450, 303] width 868 height 42
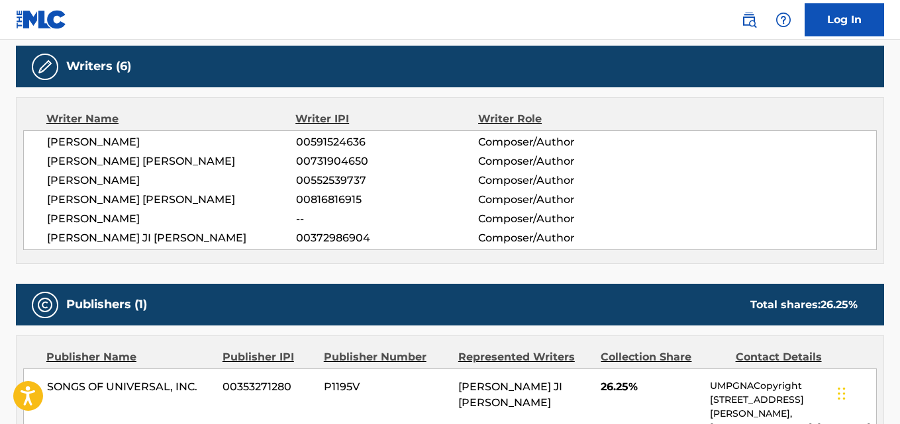
scroll to position [0, 0]
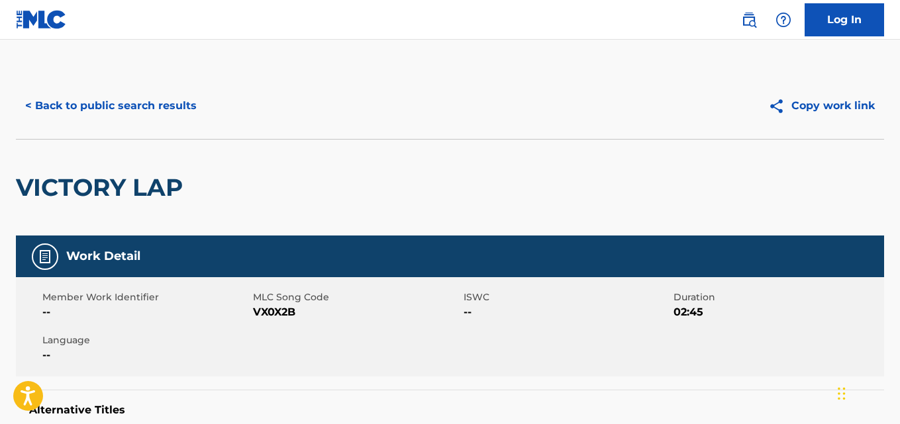
click at [164, 124] on div "< Back to public search results Copy work link" at bounding box center [450, 106] width 868 height 66
click at [164, 120] on button "< Back to public search results" at bounding box center [111, 105] width 190 height 33
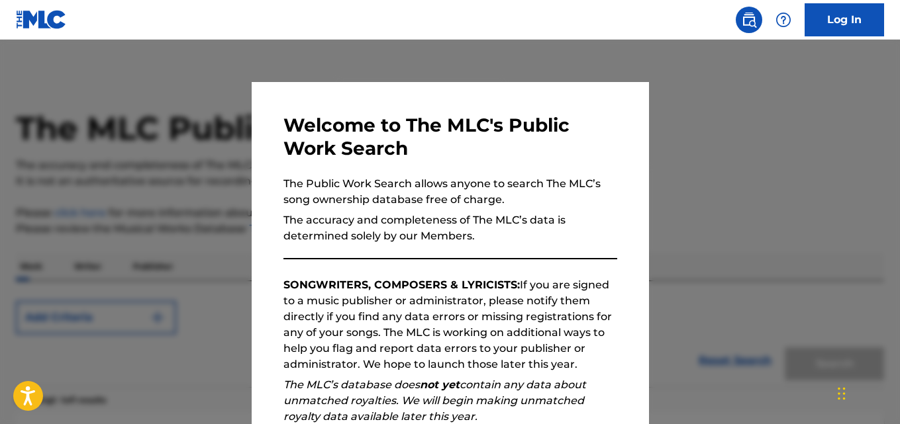
scroll to position [220, 0]
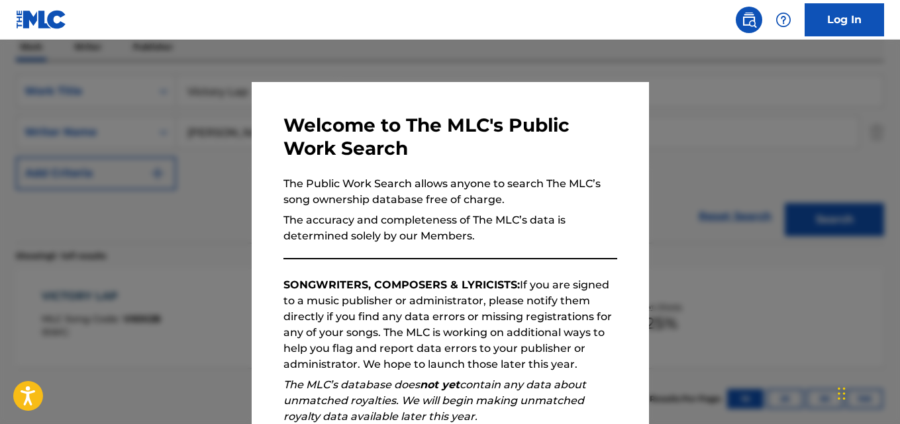
click at [701, 261] on div at bounding box center [450, 252] width 900 height 424
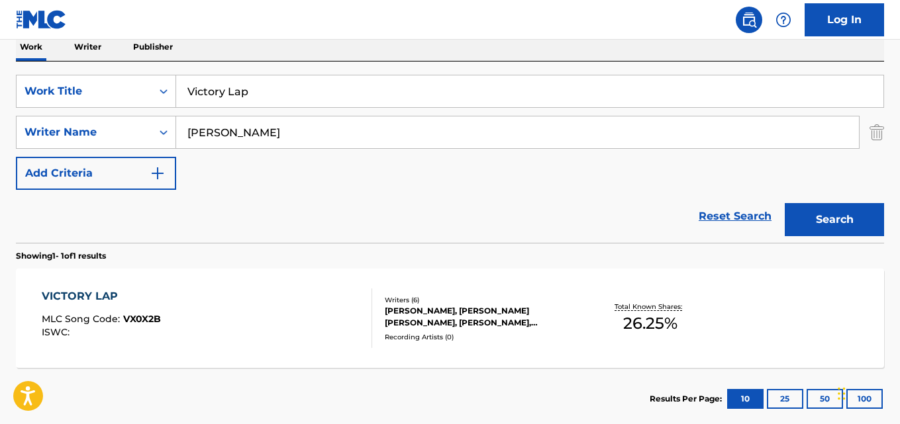
drag, startPoint x: 317, startPoint y: 99, endPoint x: 309, endPoint y: 99, distance: 8.0
click at [309, 99] on input "Victory Lap" at bounding box center [529, 91] width 707 height 32
drag, startPoint x: 290, startPoint y: 86, endPoint x: 85, endPoint y: 103, distance: 205.3
click at [85, 103] on div "SearchWithCriteria14a66873-ea5d-4cc2-8a46-15db44a3ada7 Work Title Victory Lap" at bounding box center [450, 91] width 868 height 33
paste input "Phenomenal"
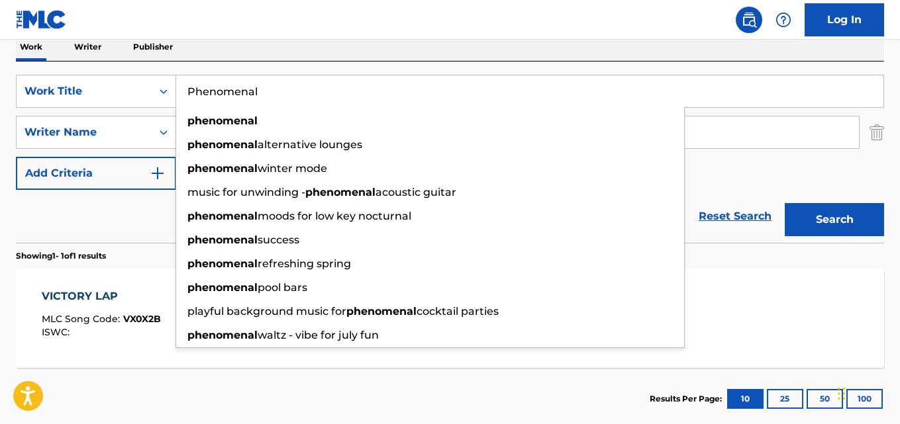
type input "Phenomenal"
click at [122, 214] on div "Reset Search Search" at bounding box center [450, 216] width 868 height 53
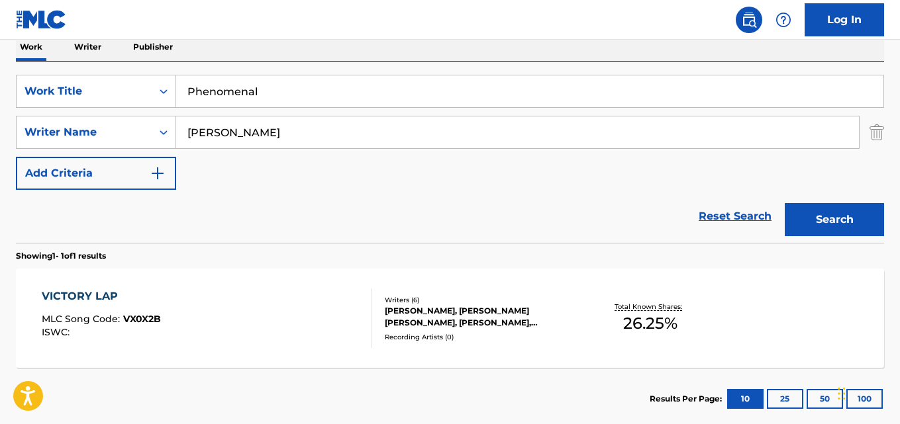
drag, startPoint x: 313, startPoint y: 142, endPoint x: 60, endPoint y: 158, distance: 253.5
click at [60, 158] on div "SearchWithCriteria14a66873-ea5d-4cc2-8a46-15db44a3ada7 Work Title Phenomenal Se…" at bounding box center [450, 132] width 868 height 115
paste input "[PERSON_NAME]"
click at [785, 203] on button "Search" at bounding box center [834, 219] width 99 height 33
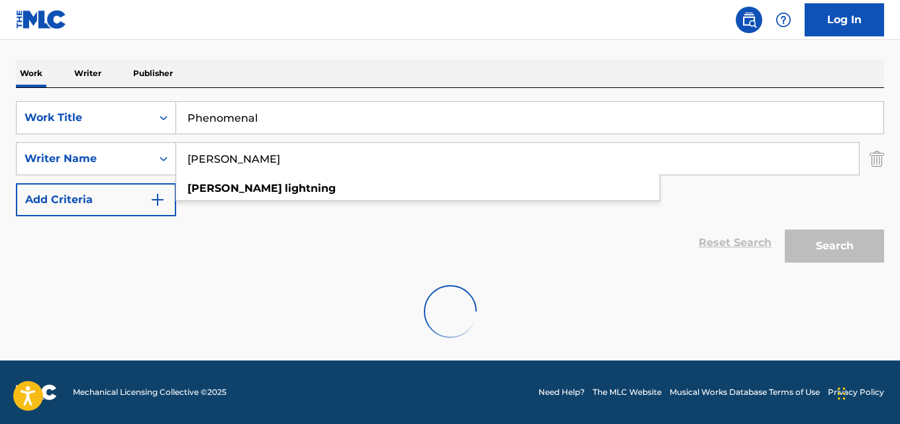
scroll to position [150, 0]
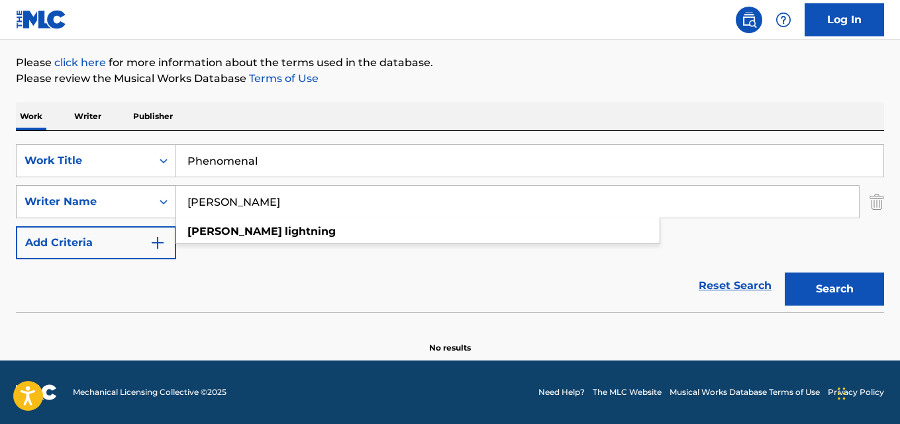
drag, startPoint x: 293, startPoint y: 209, endPoint x: 124, endPoint y: 215, distance: 169.0
click at [126, 215] on div "SearchWithCriteria9eed37d5-9722-42df-93dc-1b45b3e59c36 Writer Name [PERSON_NAME…" at bounding box center [450, 201] width 868 height 33
paste input "Irvin"
type input "Irvin"
click at [785, 273] on button "Search" at bounding box center [834, 289] width 99 height 33
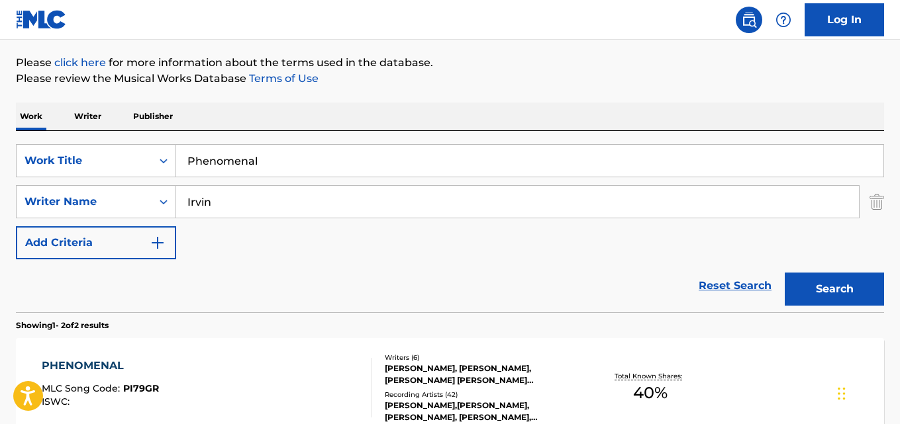
click at [95, 280] on div "Reset Search Search" at bounding box center [450, 286] width 868 height 53
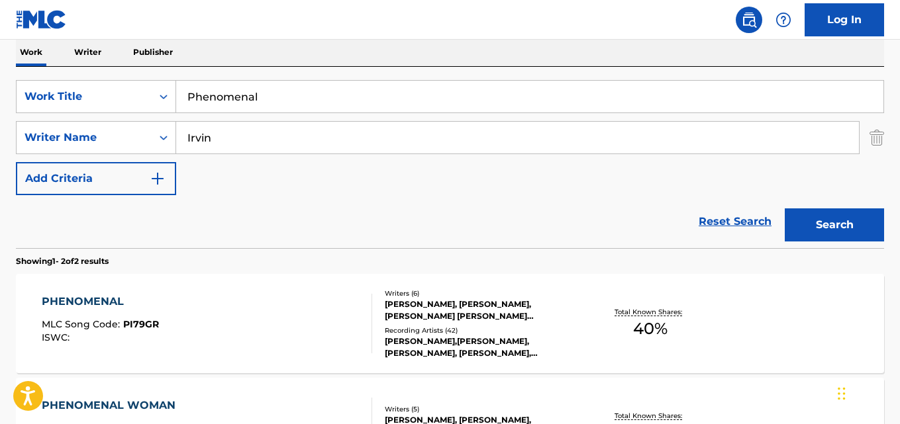
scroll to position [261, 0]
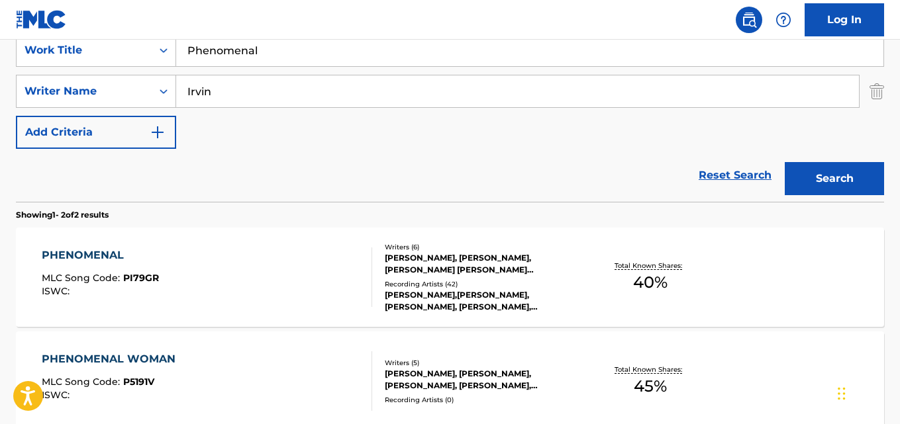
click at [99, 254] on div "PHENOMENAL" at bounding box center [100, 256] width 117 height 16
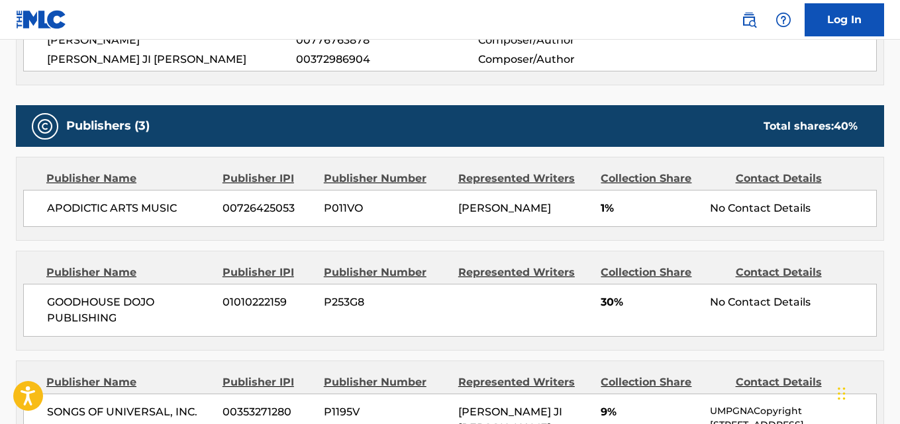
scroll to position [356, 0]
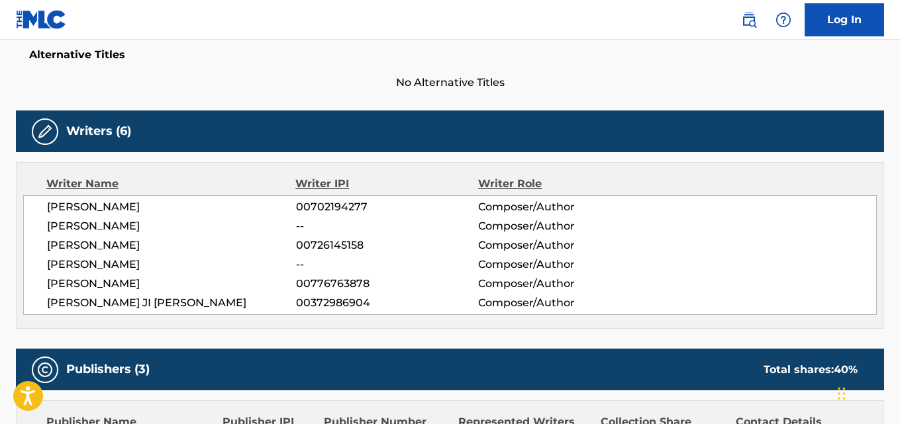
click at [132, 283] on span "[PERSON_NAME]" at bounding box center [171, 284] width 249 height 16
copy span "GOODLY"
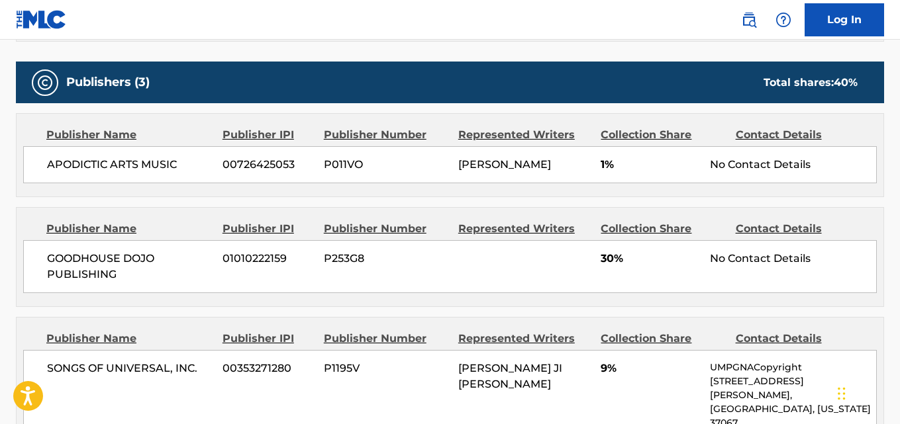
scroll to position [576, 0]
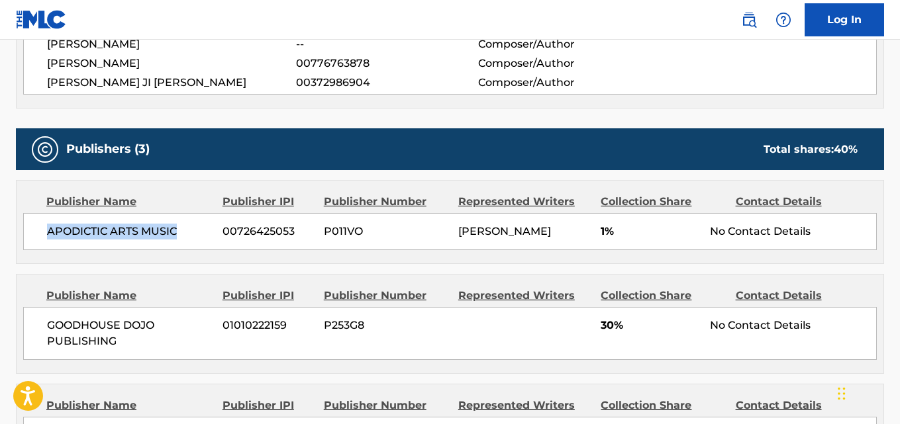
drag, startPoint x: 40, startPoint y: 234, endPoint x: 177, endPoint y: 235, distance: 137.1
click at [177, 235] on div "APODICTIC ARTS MUSIC 00726425053 P011VO [PERSON_NAME] [PERSON_NAME] 1% No Conta…" at bounding box center [450, 231] width 854 height 37
copy span "APODICTIC ARTS MUSIC"
click at [602, 228] on span "1%" at bounding box center [650, 232] width 99 height 16
drag, startPoint x: 602, startPoint y: 228, endPoint x: 584, endPoint y: 228, distance: 17.9
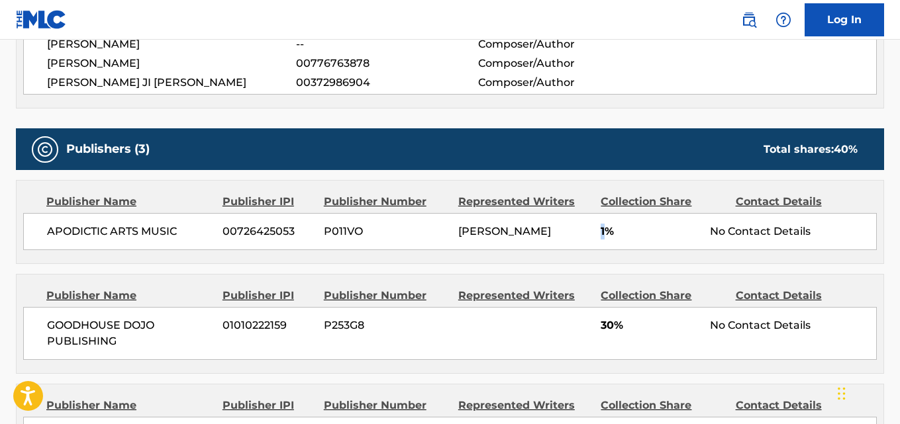
click at [603, 228] on span "1%" at bounding box center [650, 232] width 99 height 16
copy span "1"
drag, startPoint x: 51, startPoint y: 343, endPoint x: 154, endPoint y: 356, distance: 103.4
click at [154, 350] on span "GOODHOUSE DOJO PUBLISHING" at bounding box center [130, 334] width 166 height 32
copy span "GOODHOUSE DOJO PUBLISHING"
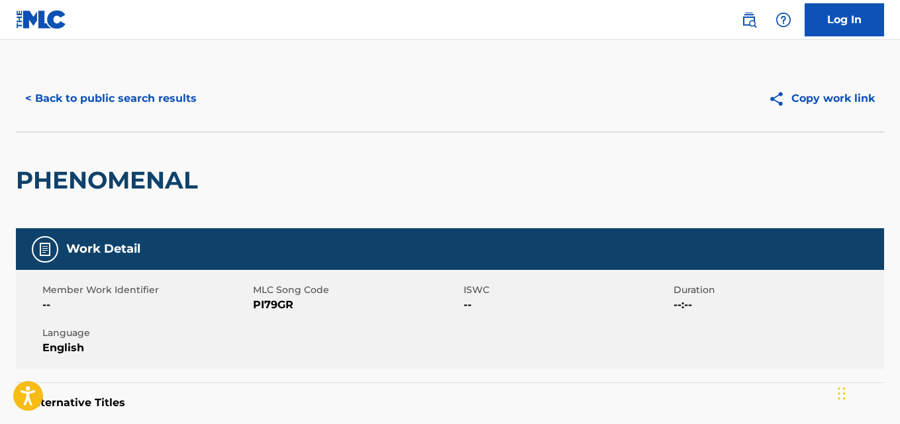
scroll to position [0, 0]
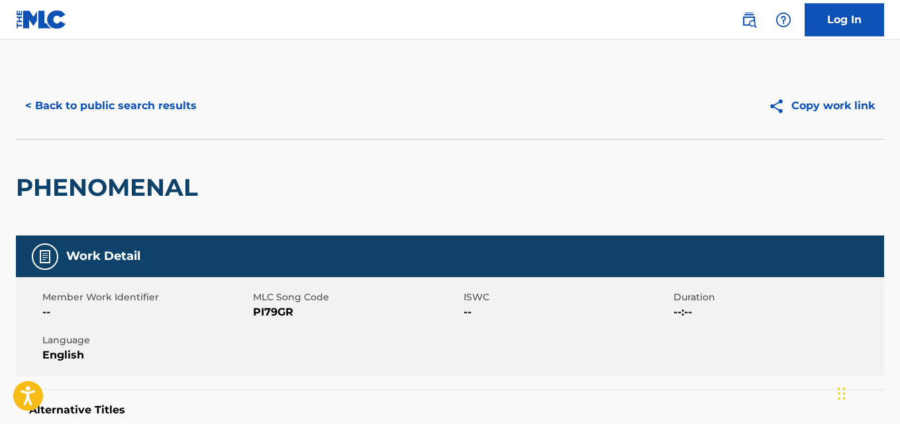
click at [174, 109] on button "< Back to public search results" at bounding box center [111, 105] width 190 height 33
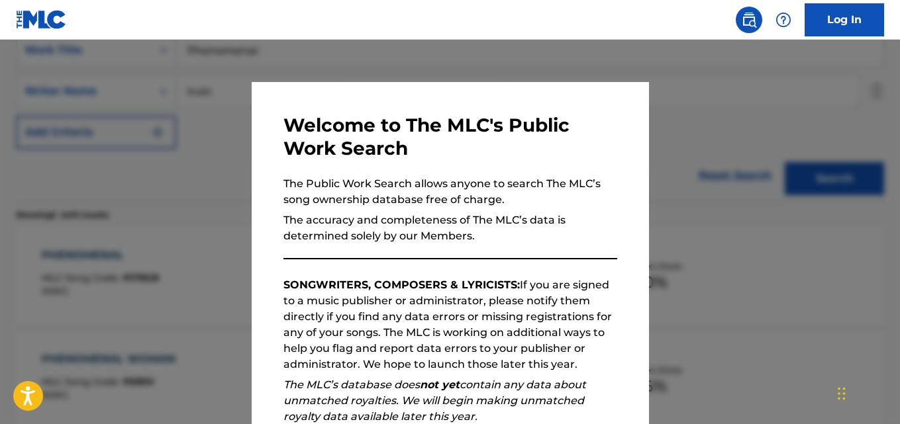
click at [712, 221] on div at bounding box center [450, 252] width 900 height 424
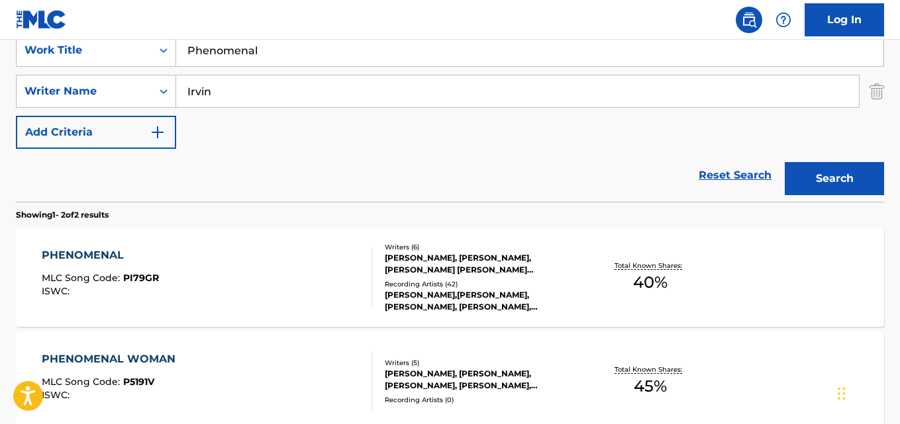
click at [723, 187] on link "Reset Search" at bounding box center [735, 175] width 86 height 29
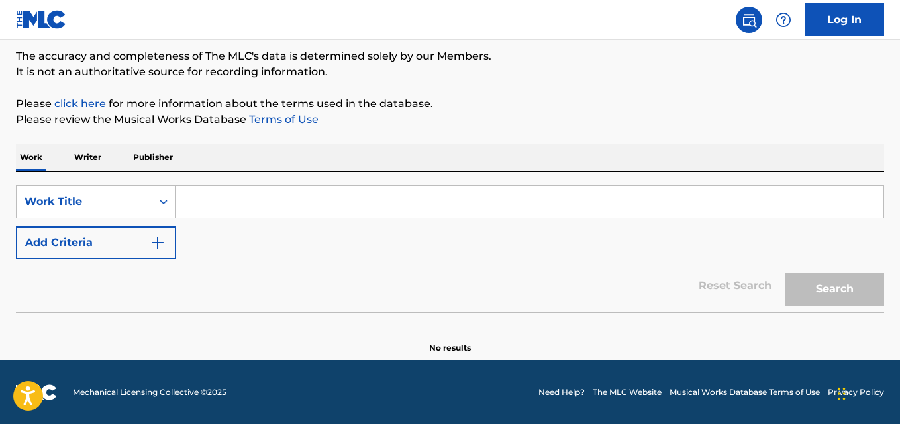
scroll to position [109, 0]
click at [356, 183] on div "SearchWithCriteria14a66873-ea5d-4cc2-8a46-15db44a3ada7 Work Title Add Criteria …" at bounding box center [450, 242] width 868 height 140
click at [347, 201] on input "Search Form" at bounding box center [529, 202] width 707 height 32
click at [235, 199] on input "Search Form" at bounding box center [529, 202] width 707 height 32
paste input "Denial Is A River"
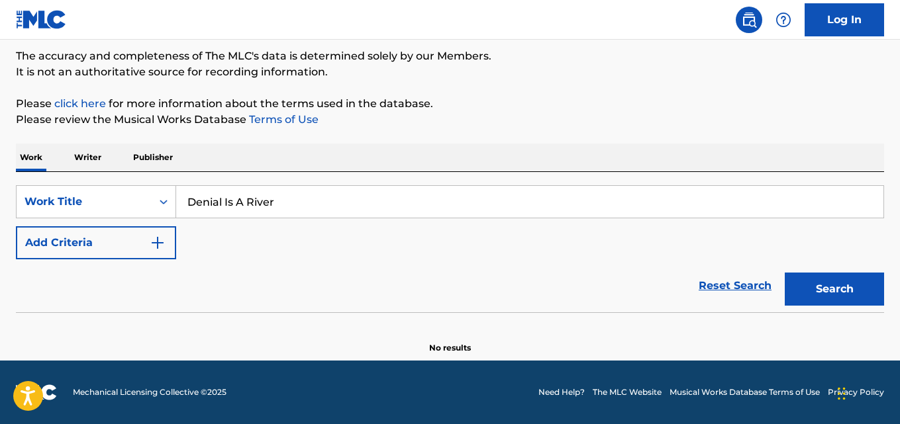
type input "Denial Is A River"
click at [785, 273] on button "Search" at bounding box center [834, 289] width 99 height 33
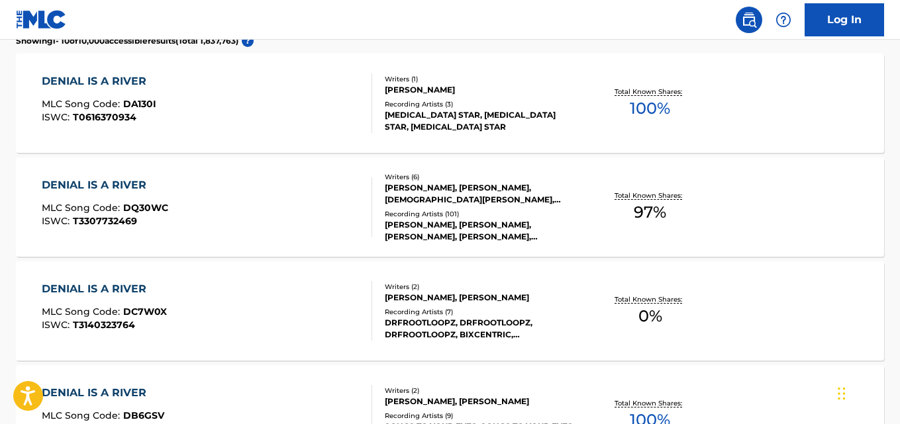
scroll to position [661, 0]
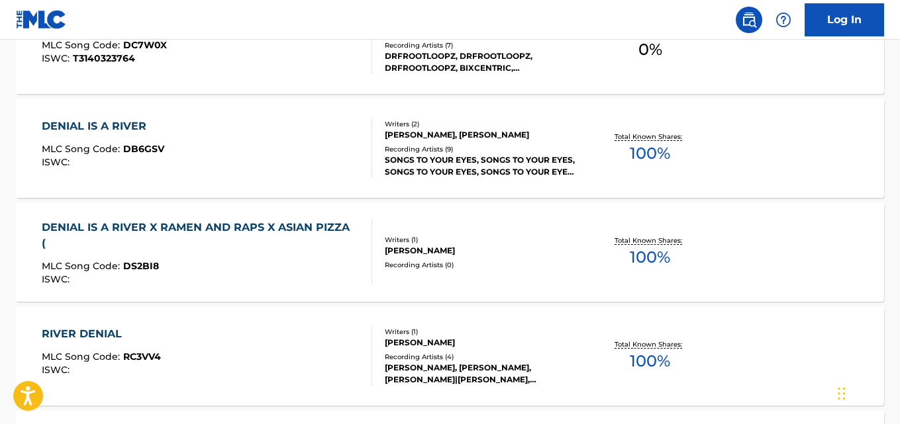
click at [0, 289] on div "The MLC Public Work Search The accuracy and completeness of The MLC's data is d…" at bounding box center [450, 151] width 900 height 1478
click at [2, 288] on div "The MLC Public Work Search The accuracy and completeness of The MLC's data is d…" at bounding box center [450, 151] width 900 height 1478
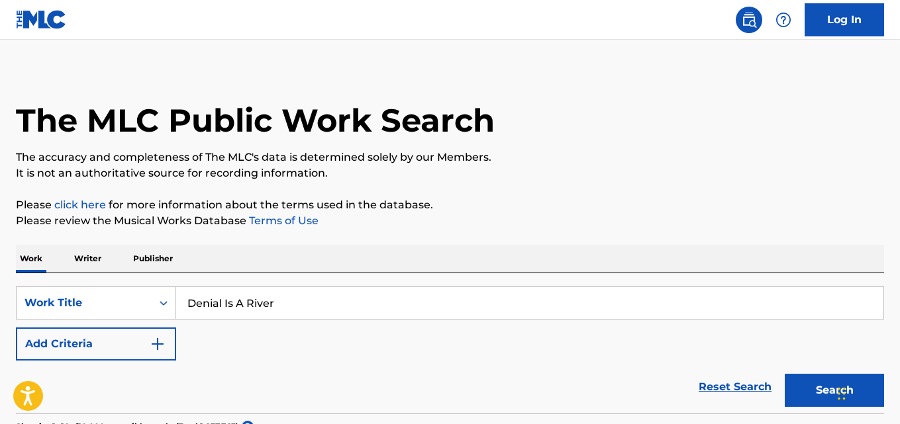
scroll to position [0, 0]
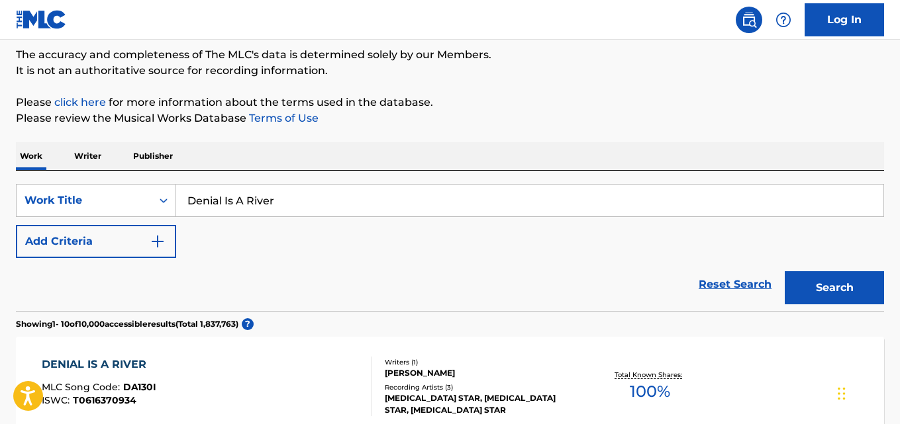
click at [737, 291] on link "Reset Search" at bounding box center [735, 284] width 86 height 29
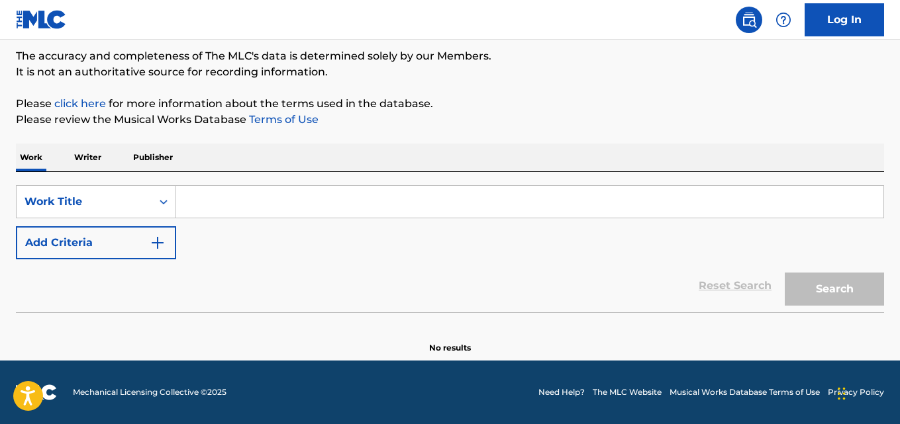
click at [279, 205] on input "Search Form" at bounding box center [529, 202] width 707 height 32
paste input "Anxiety"
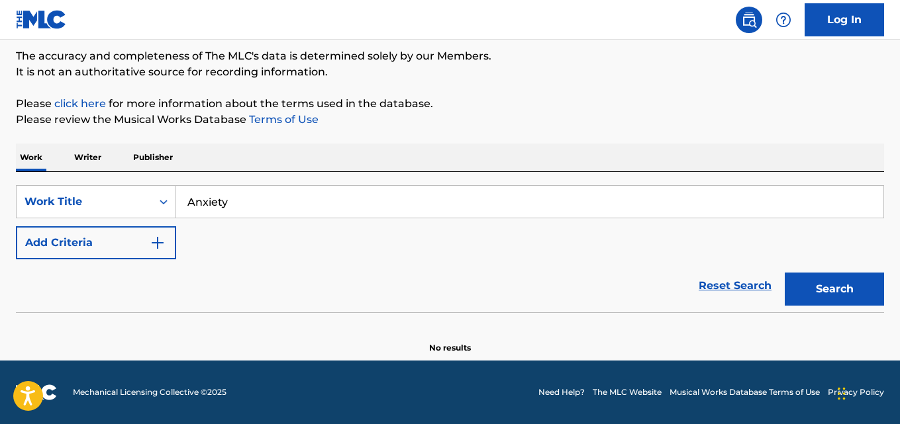
type input "Anxiety"
click at [785, 273] on button "Search" at bounding box center [834, 289] width 99 height 33
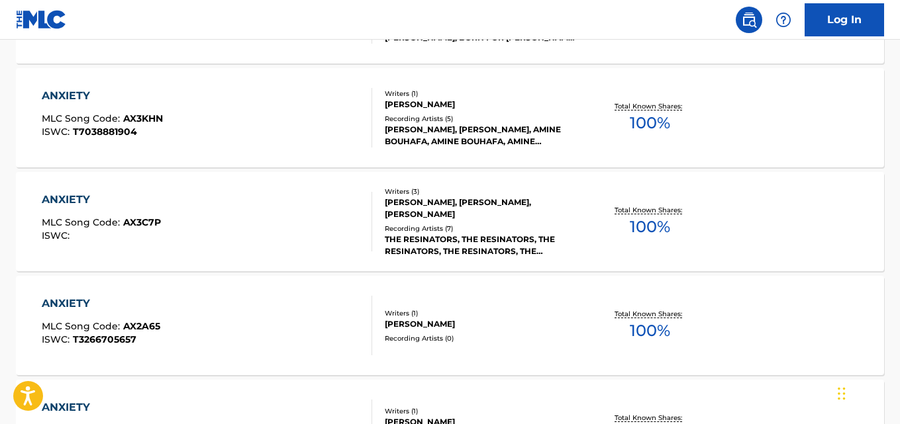
scroll to position [815, 0]
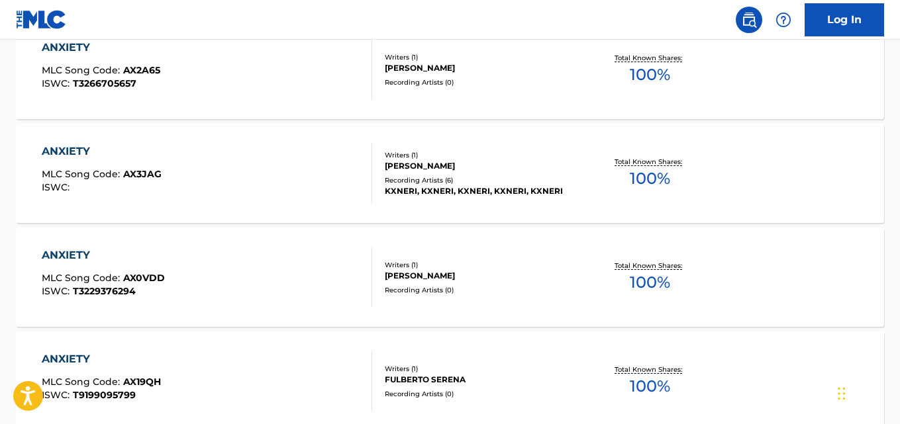
scroll to position [841, 0]
